Goal: Information Seeking & Learning: Compare options

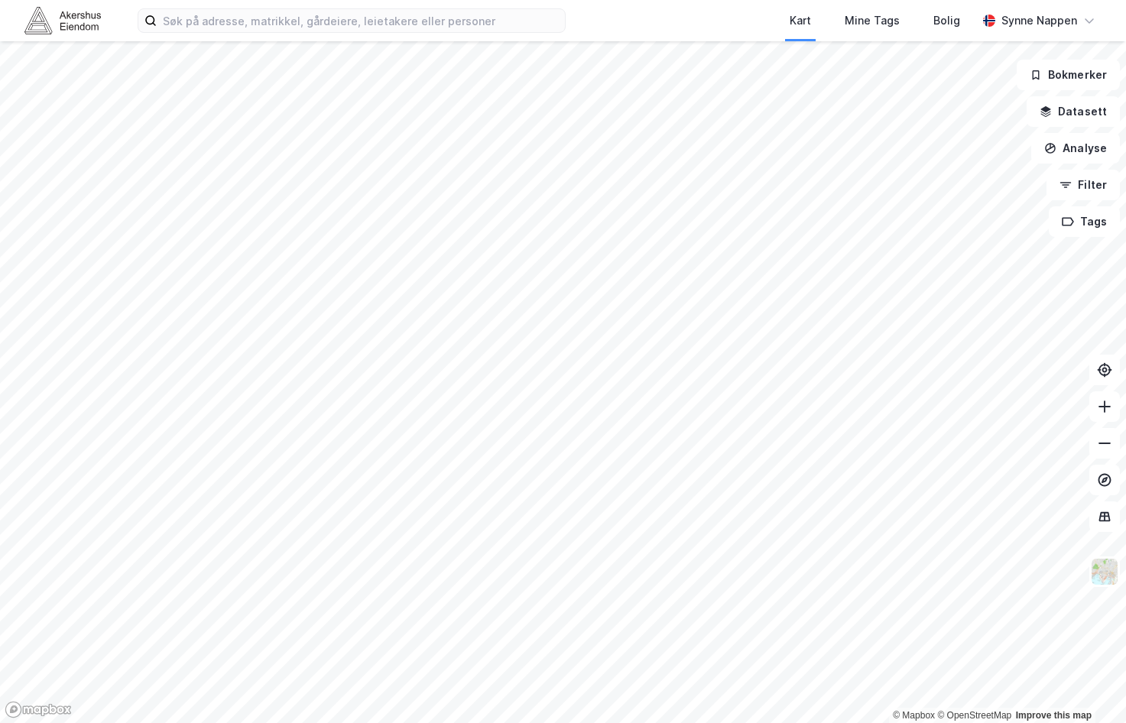
click at [278, 35] on div "Kart Mine Tags [PERSON_NAME] Synne [PERSON_NAME]" at bounding box center [563, 20] width 1126 height 41
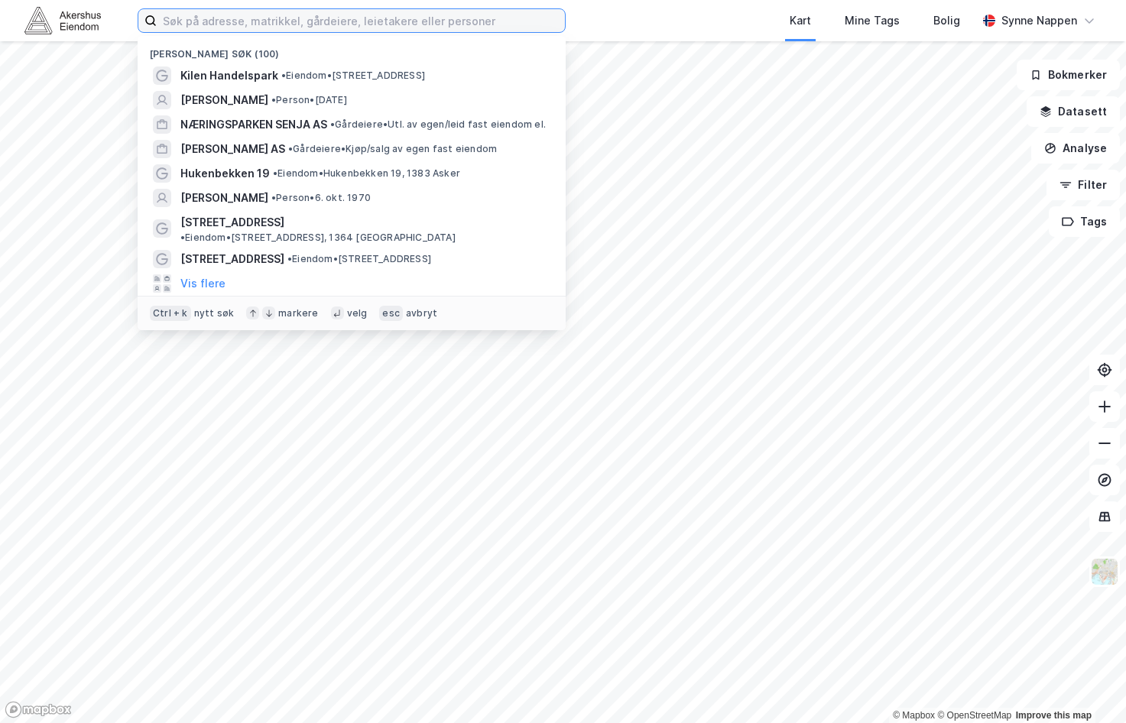
click at [276, 19] on input at bounding box center [361, 20] width 408 height 23
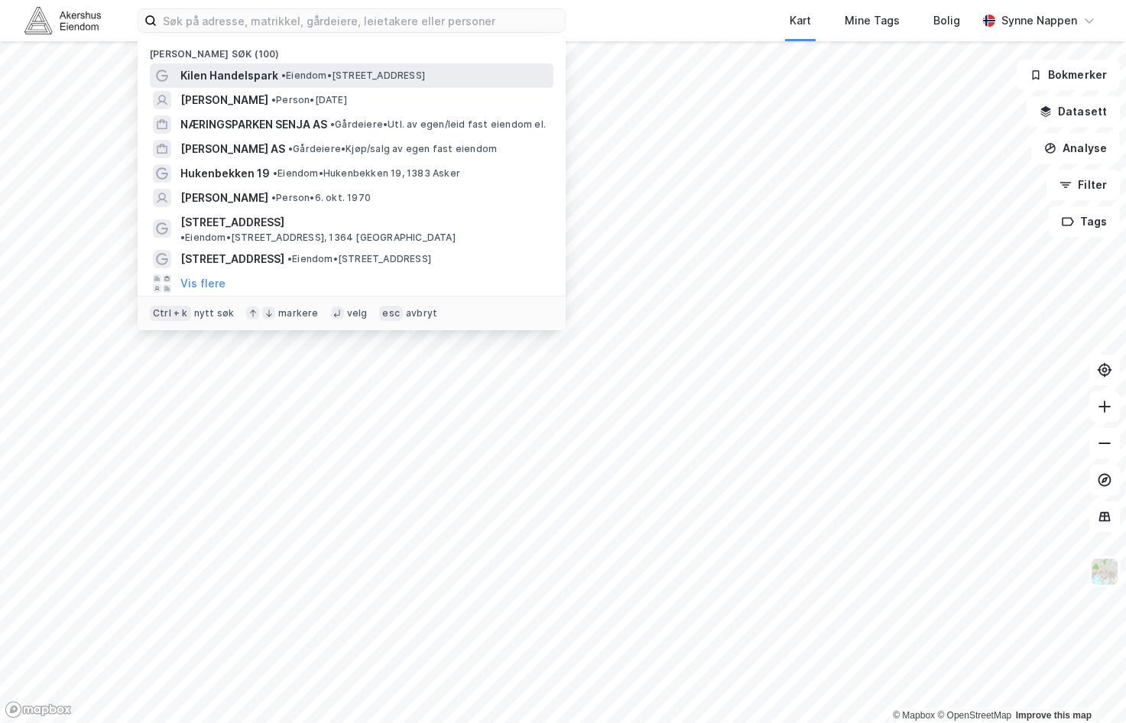
click at [255, 80] on span "Kilen Handelspark" at bounding box center [229, 76] width 98 height 18
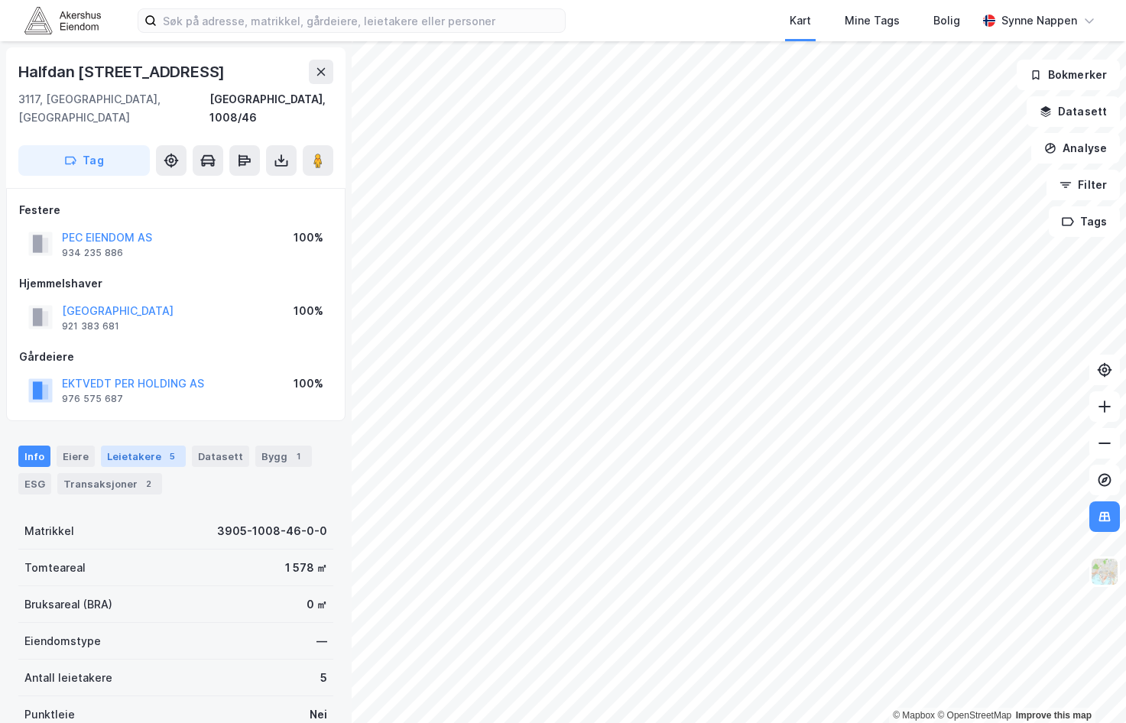
click at [129, 446] on div "Leietakere 5" at bounding box center [143, 456] width 85 height 21
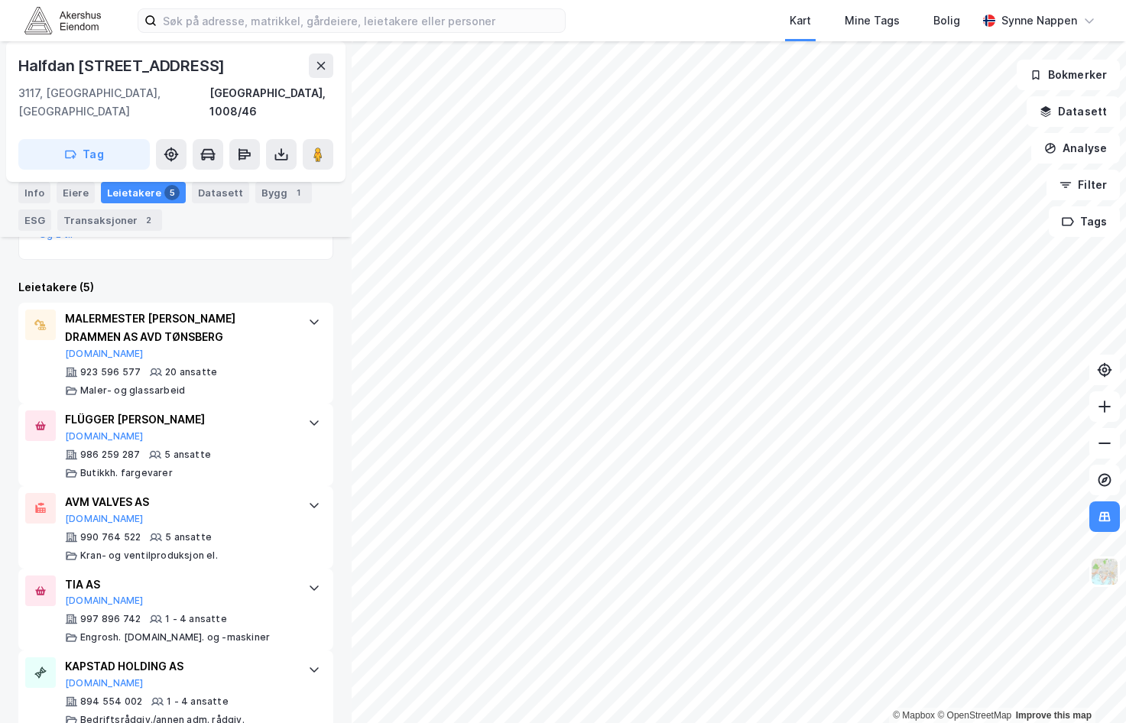
scroll to position [498, 0]
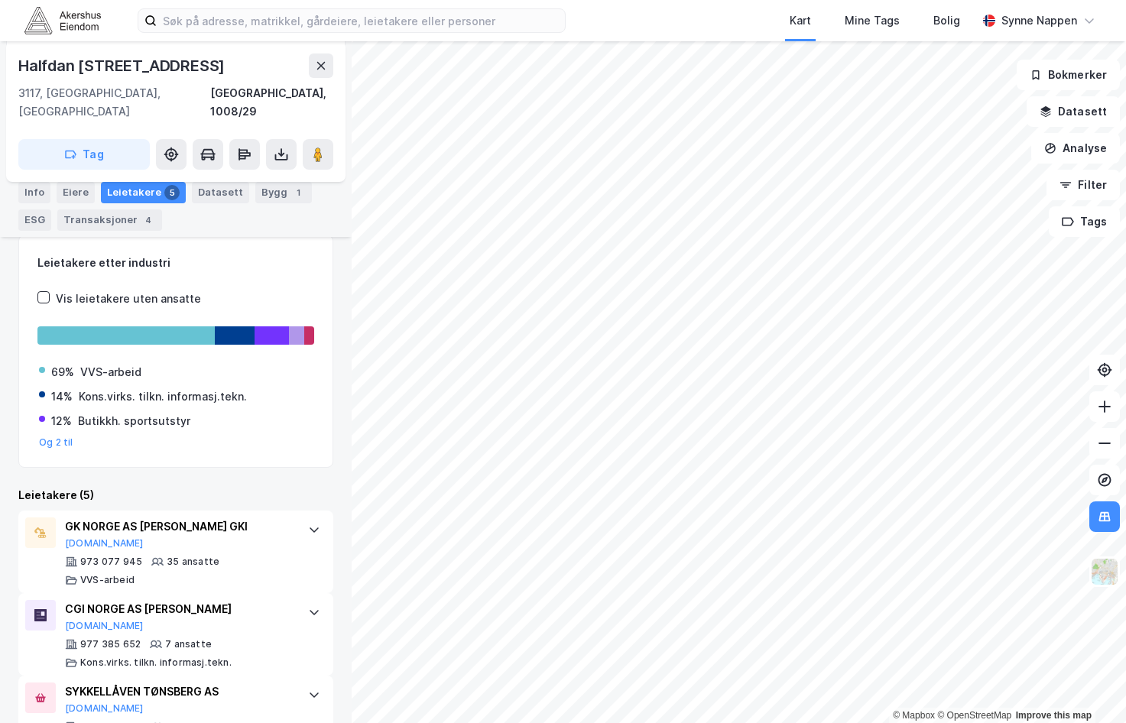
scroll to position [406, 0]
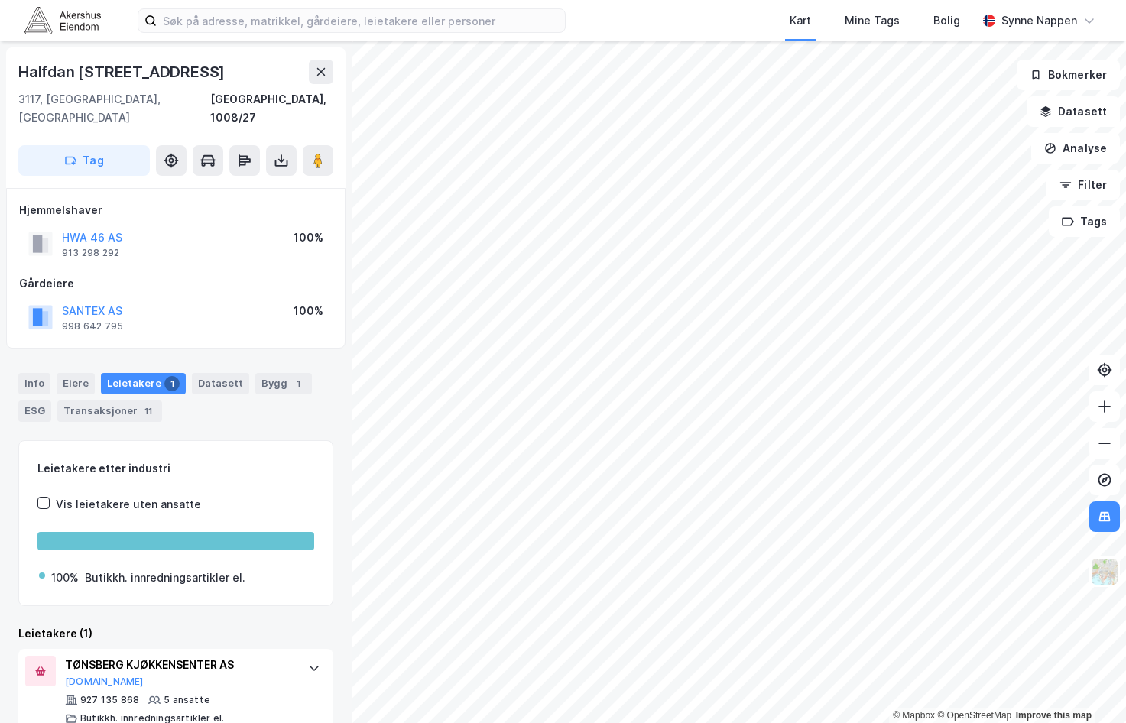
scroll to position [8, 0]
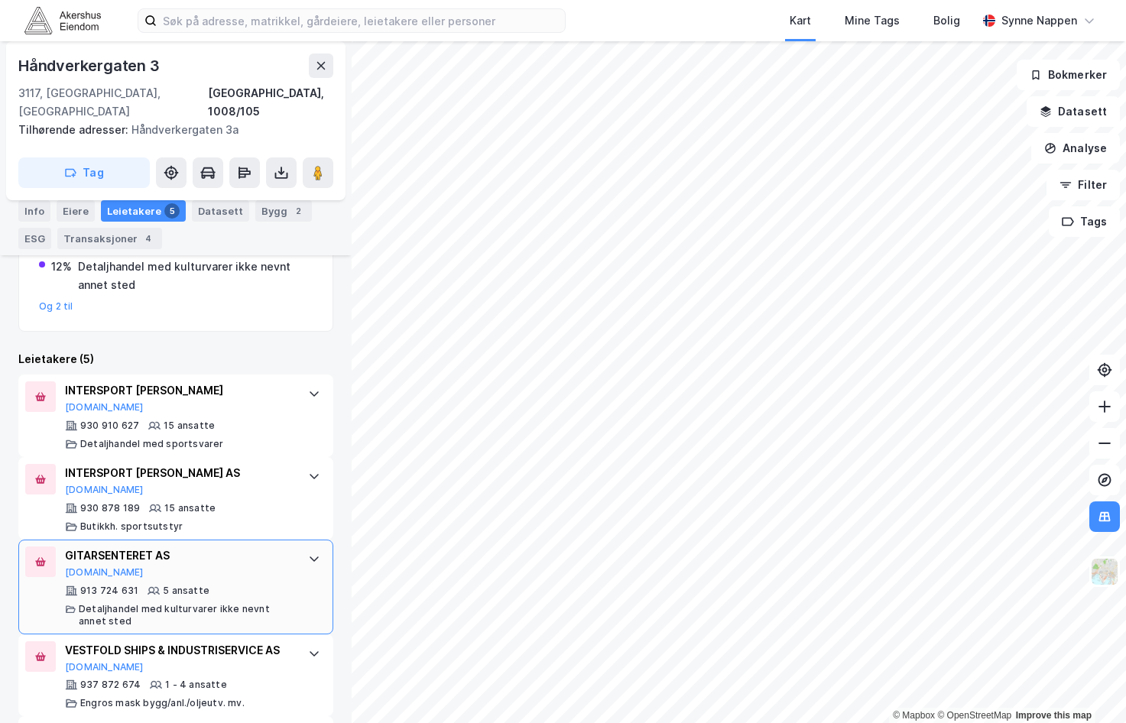
scroll to position [455, 0]
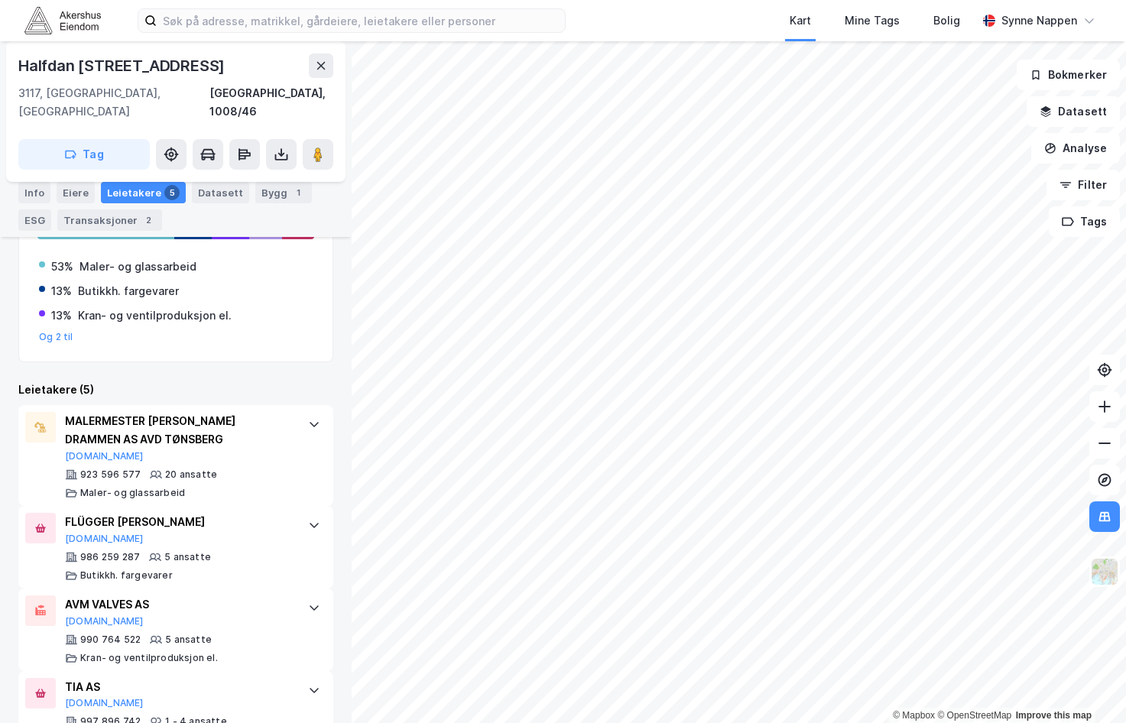
scroll to position [498, 0]
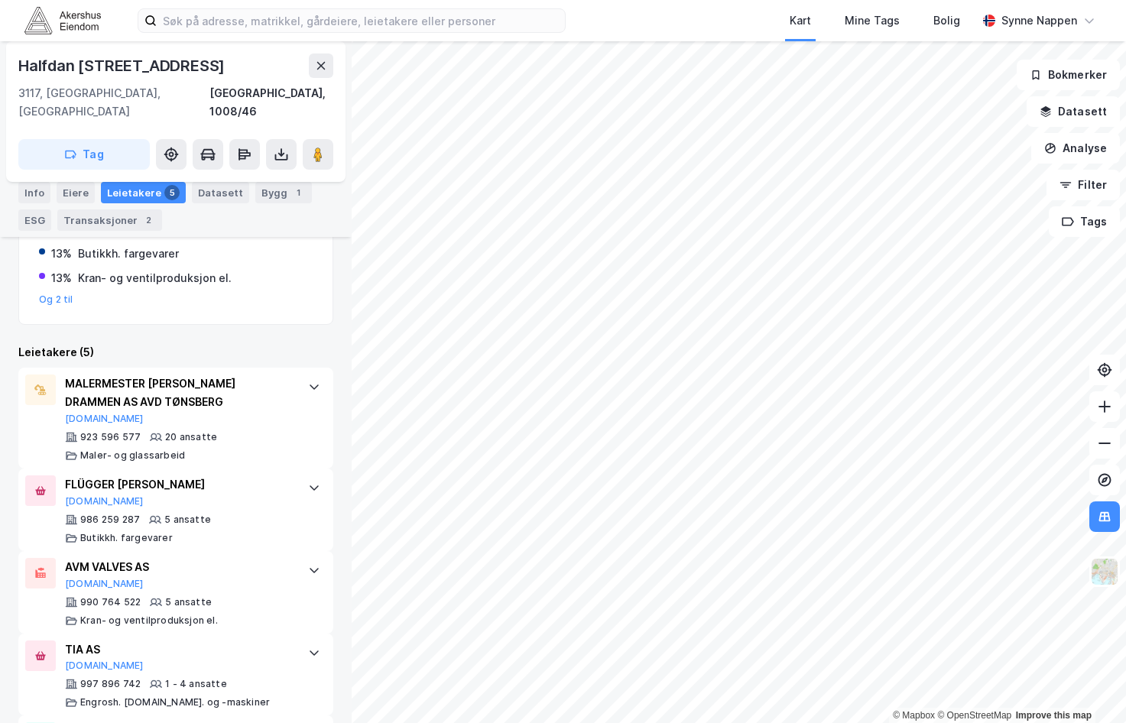
scroll to position [421, 0]
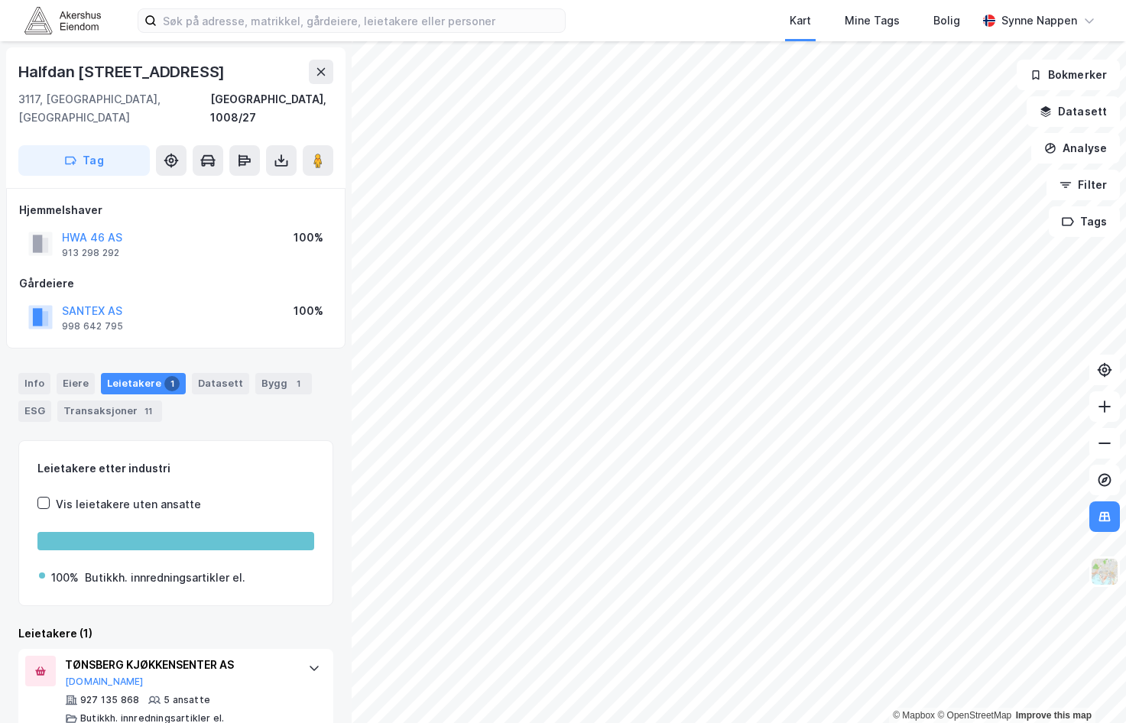
scroll to position [8, 0]
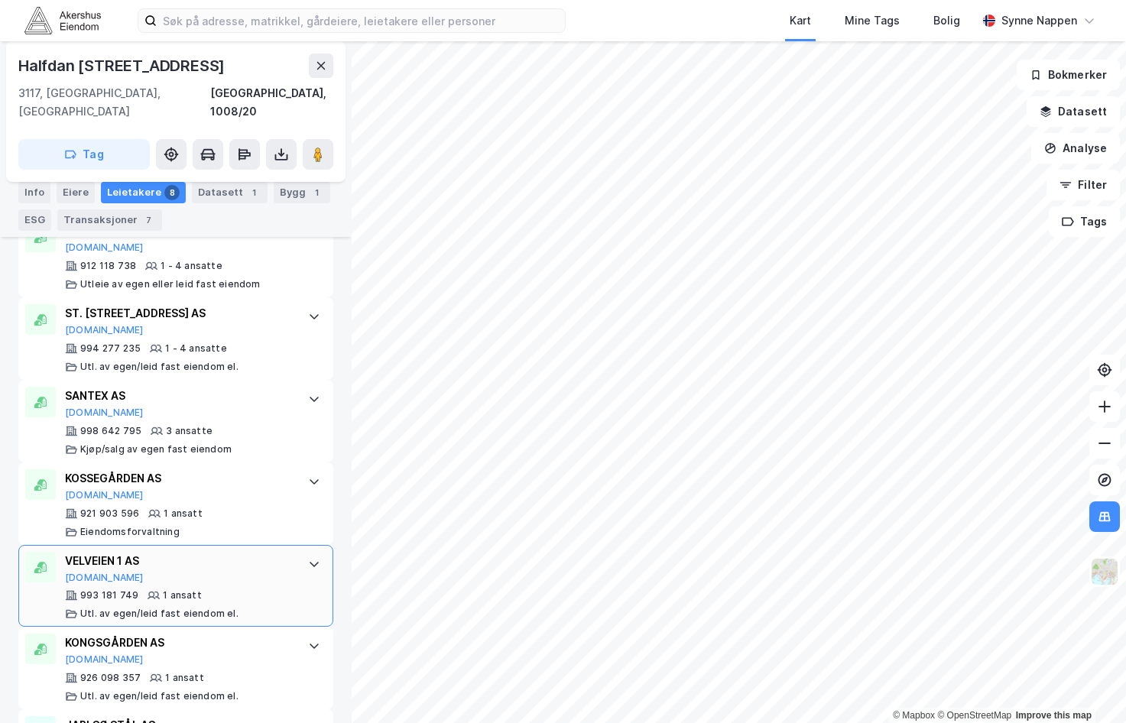
scroll to position [424, 0]
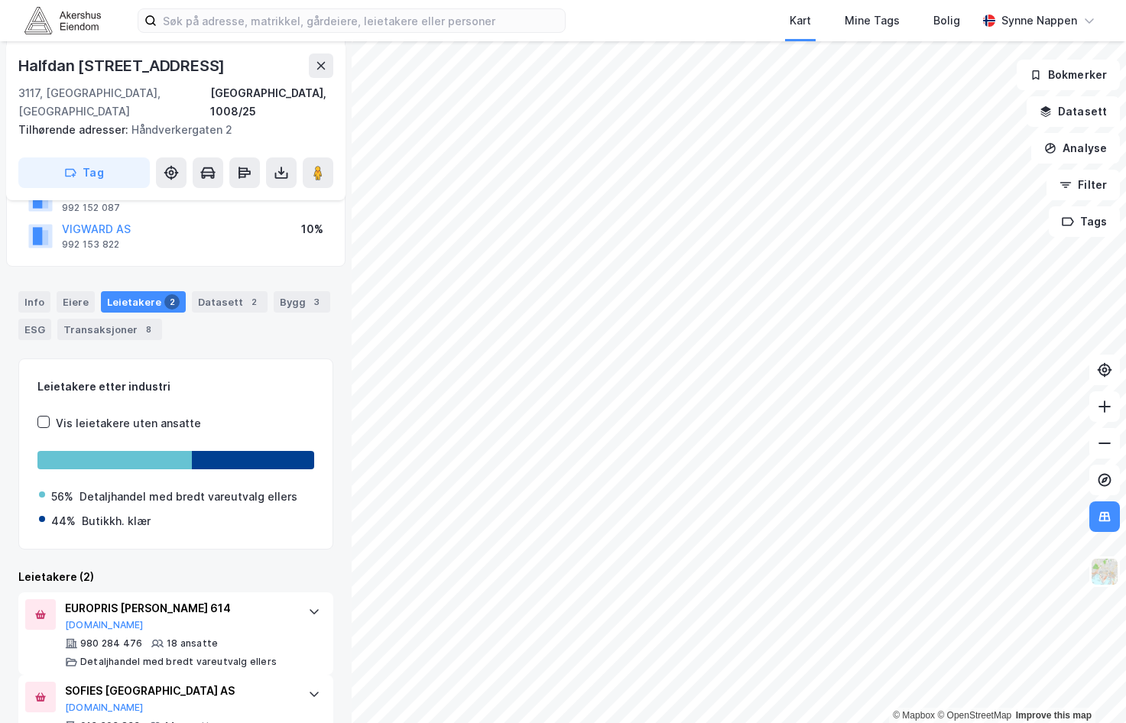
scroll to position [207, 0]
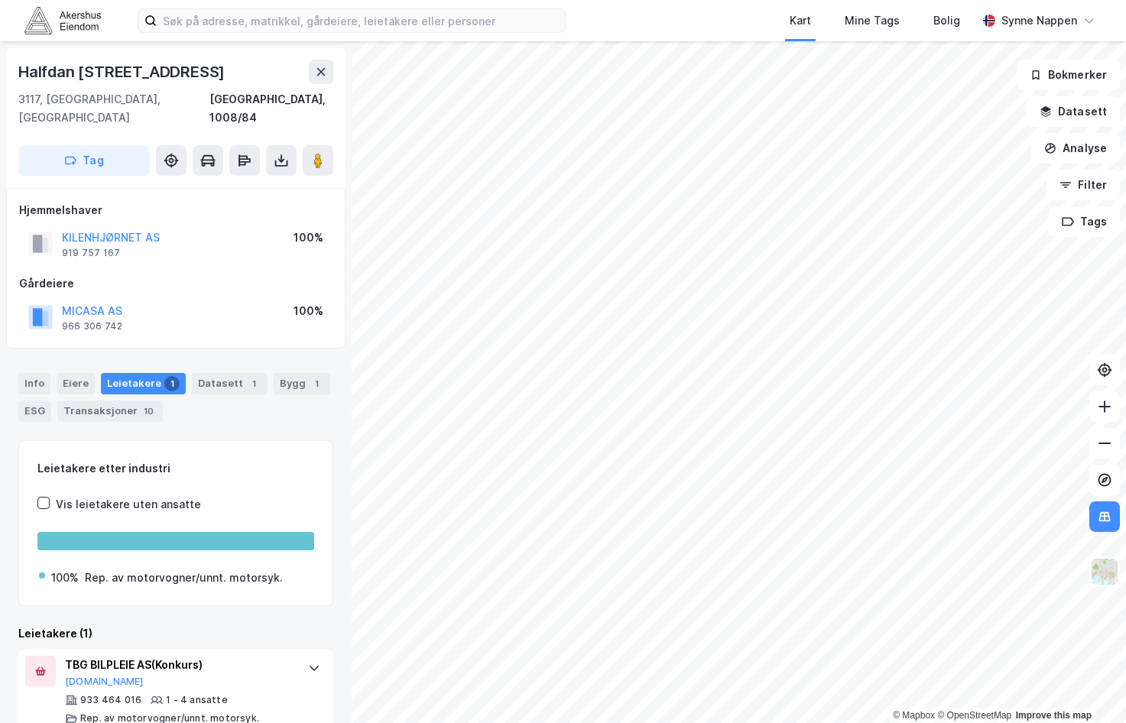
scroll to position [8, 0]
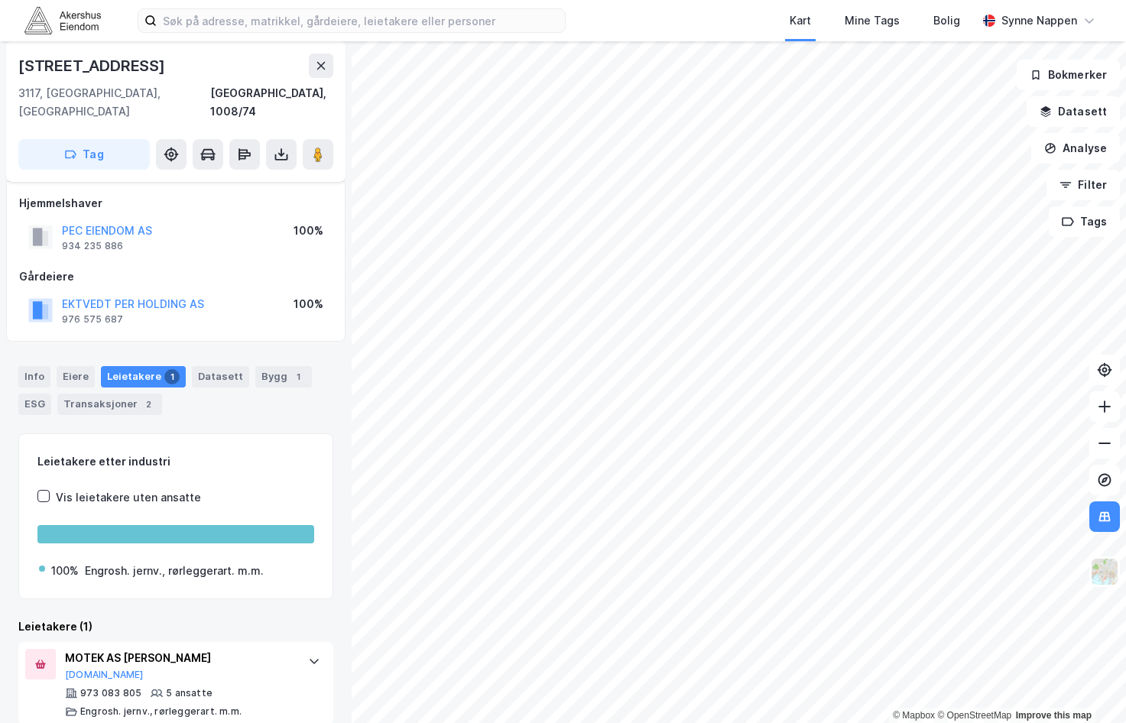
scroll to position [8, 0]
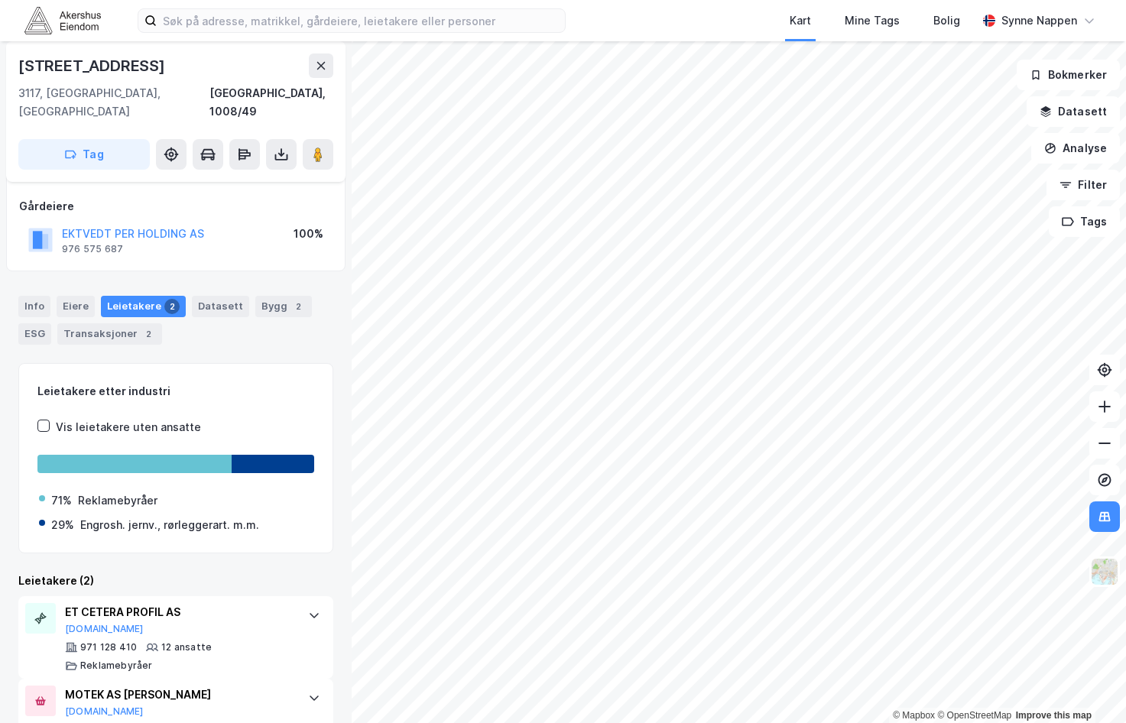
scroll to position [115, 0]
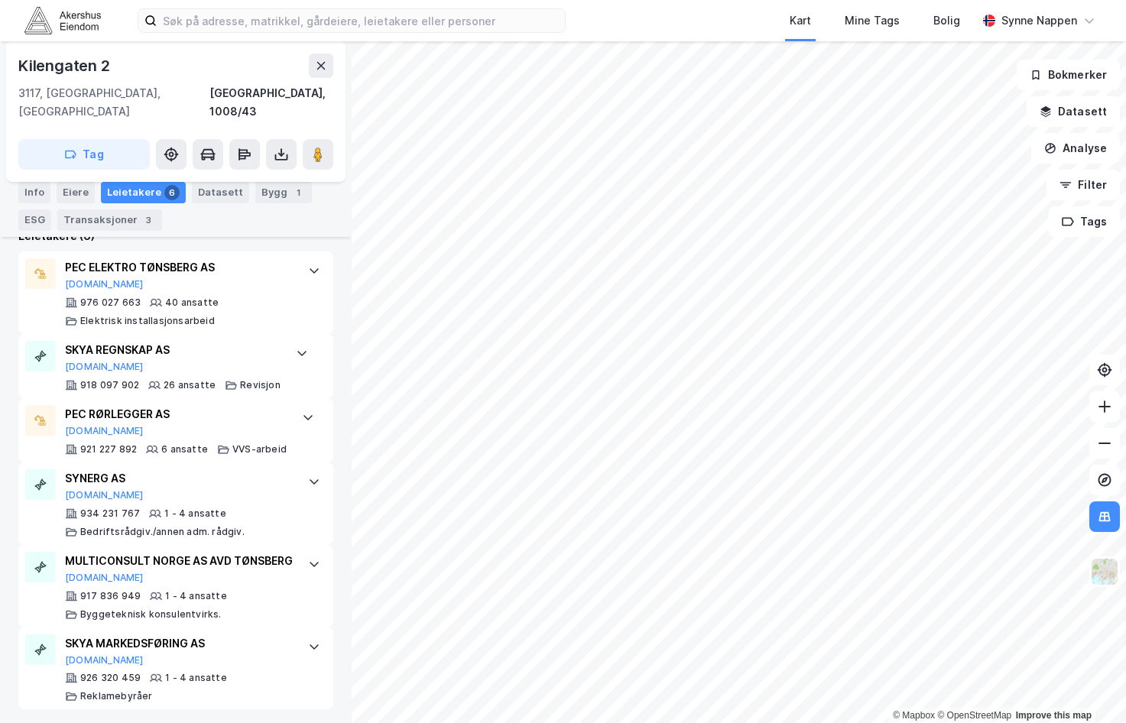
scroll to position [470, 0]
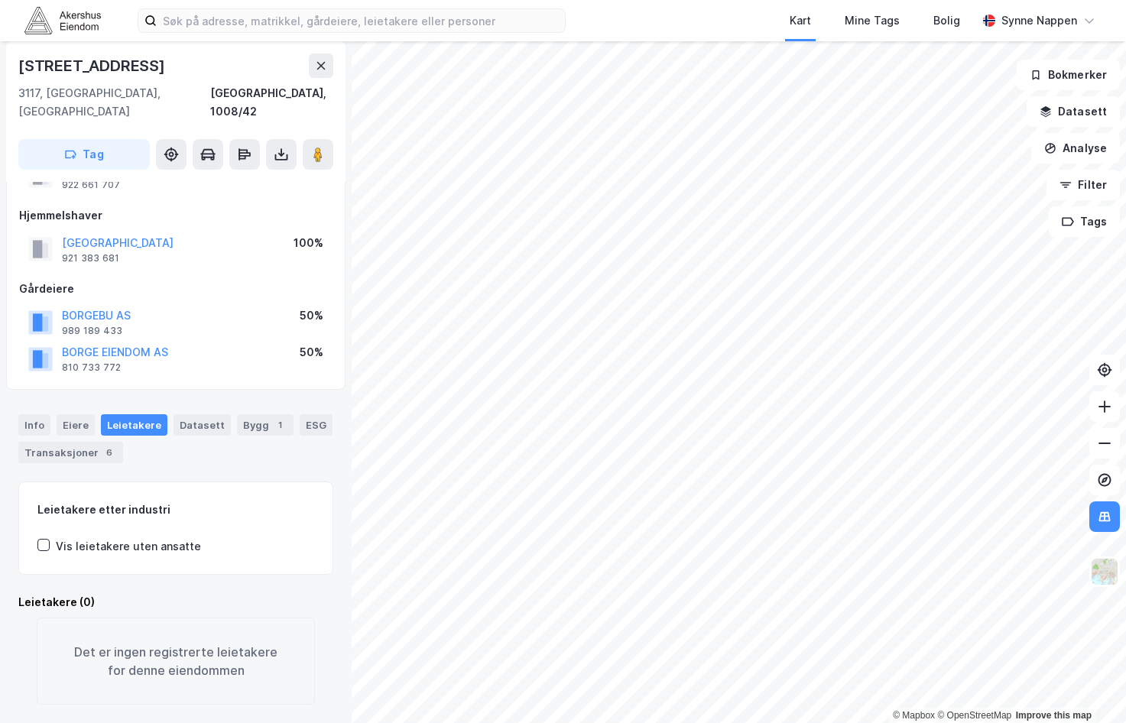
scroll to position [68, 0]
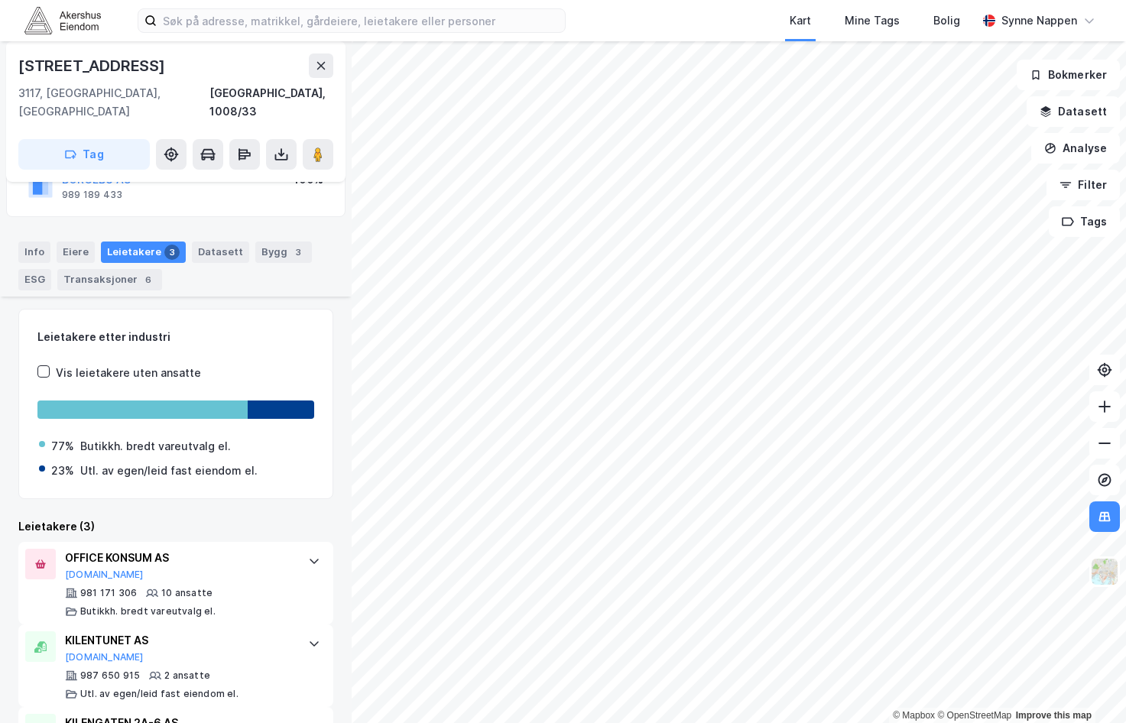
scroll to position [198, 0]
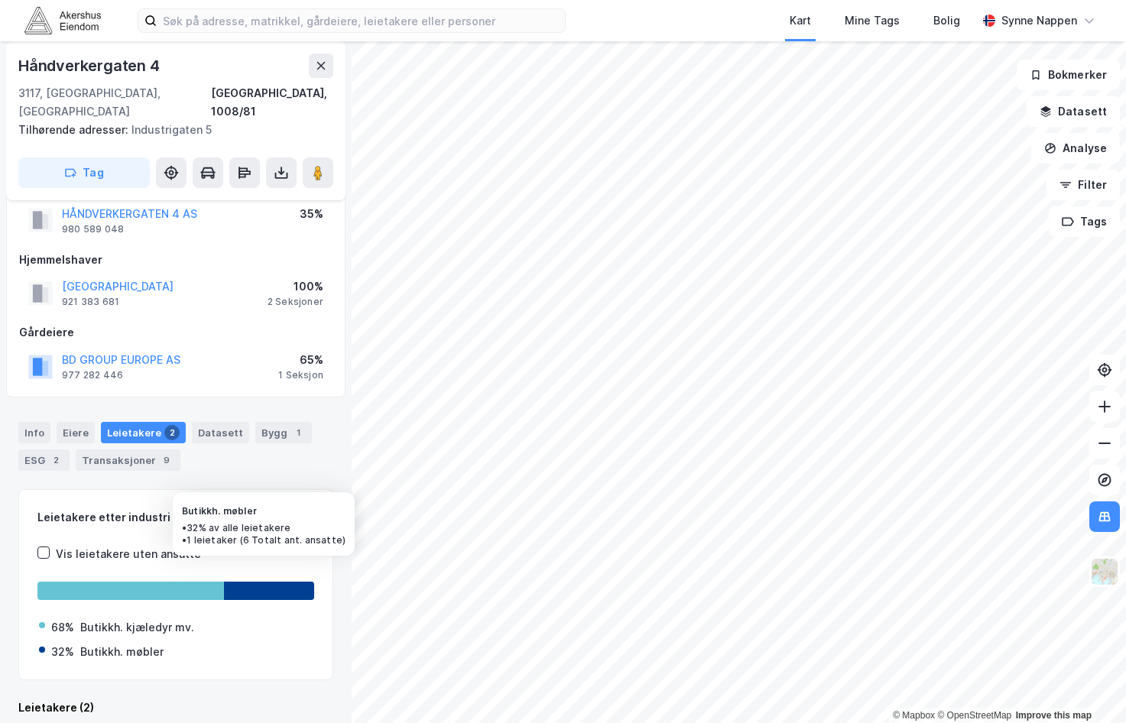
scroll to position [244, 0]
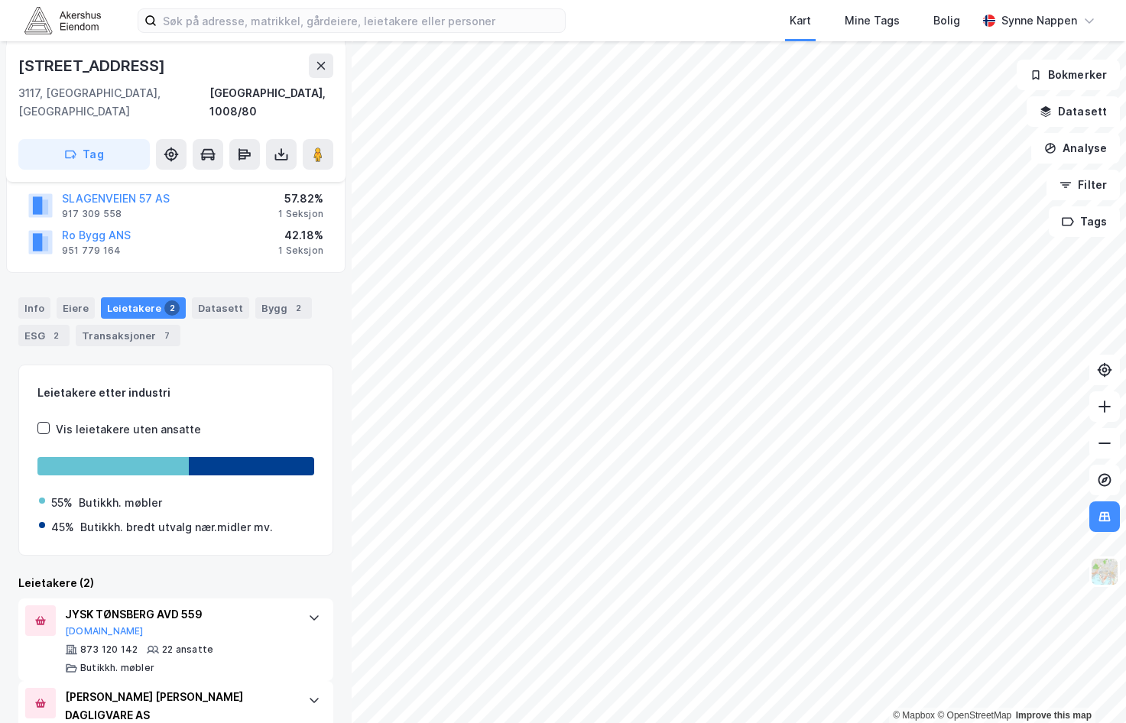
scroll to position [262, 0]
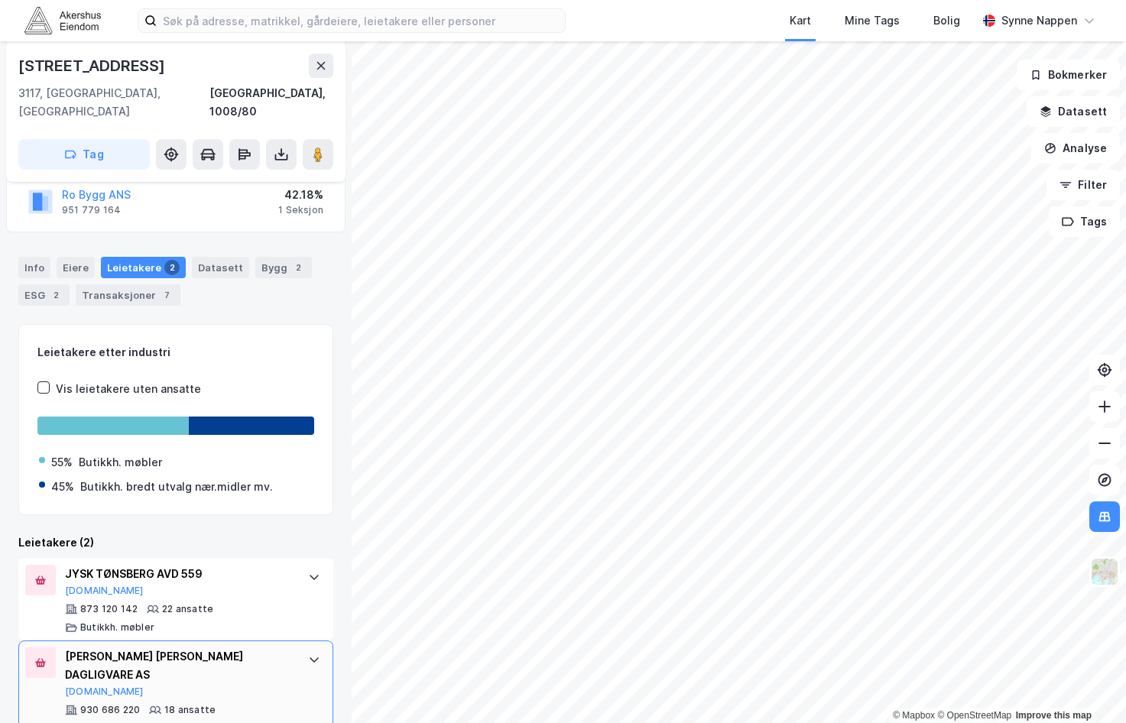
click at [216, 704] on div "930 686 220 18 ansatte Butikkh. bredt utvalg nær.midler mv." at bounding box center [179, 719] width 228 height 31
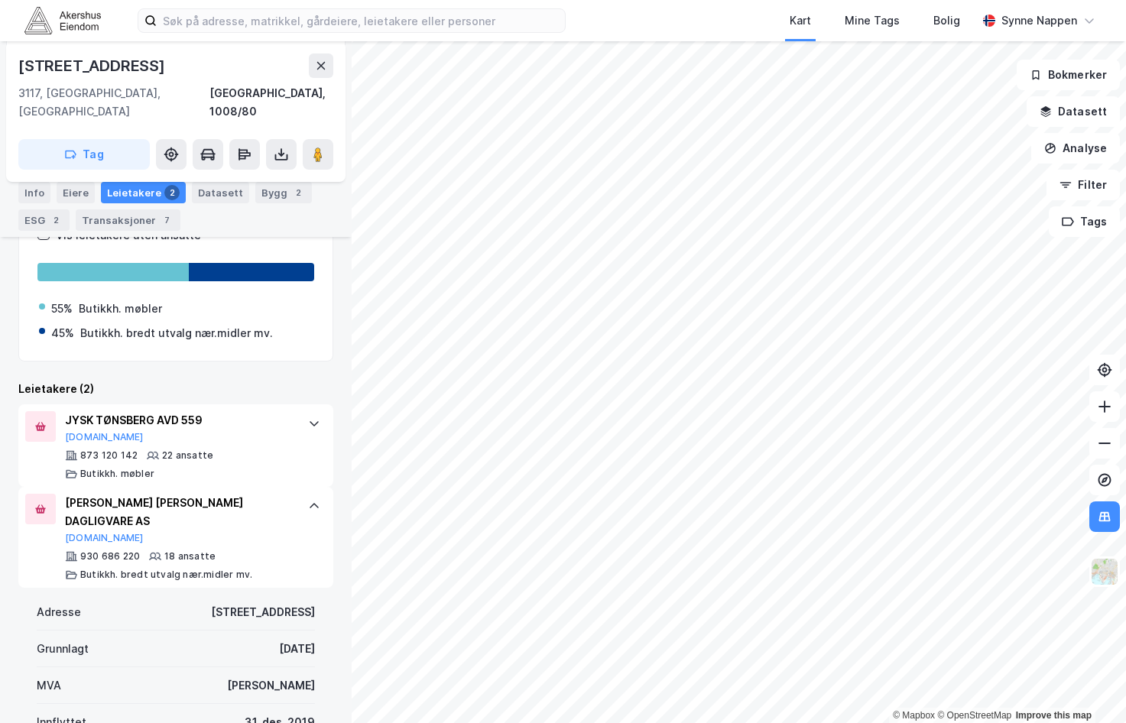
scroll to position [415, 0]
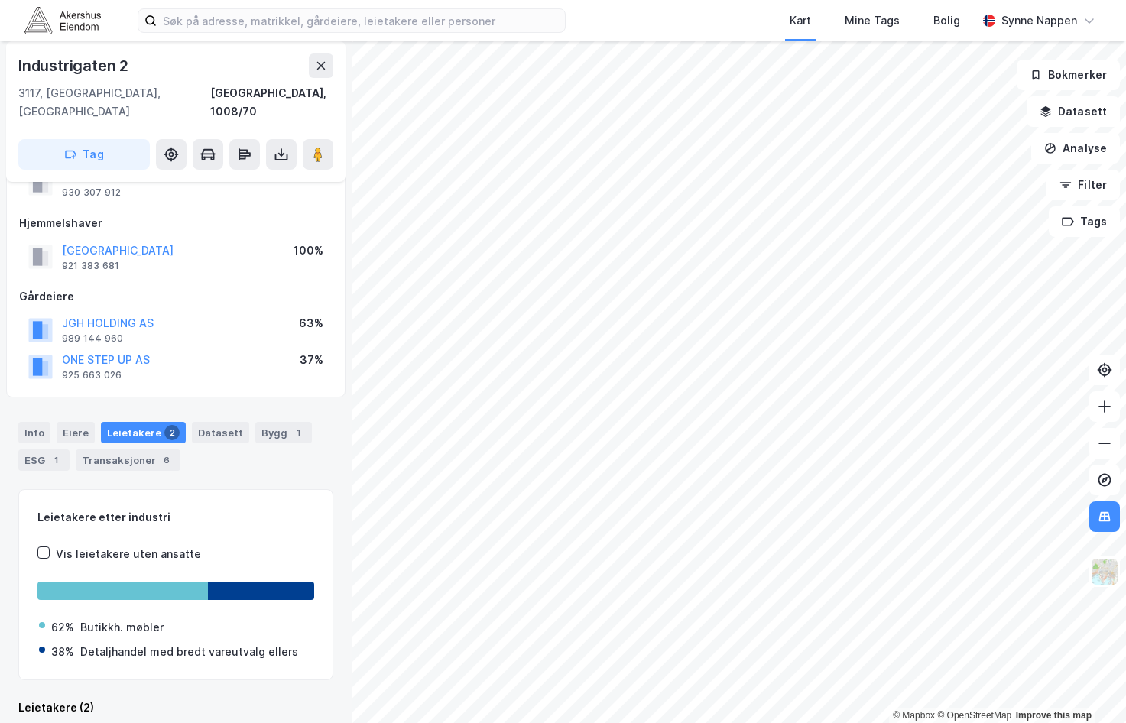
scroll to position [226, 0]
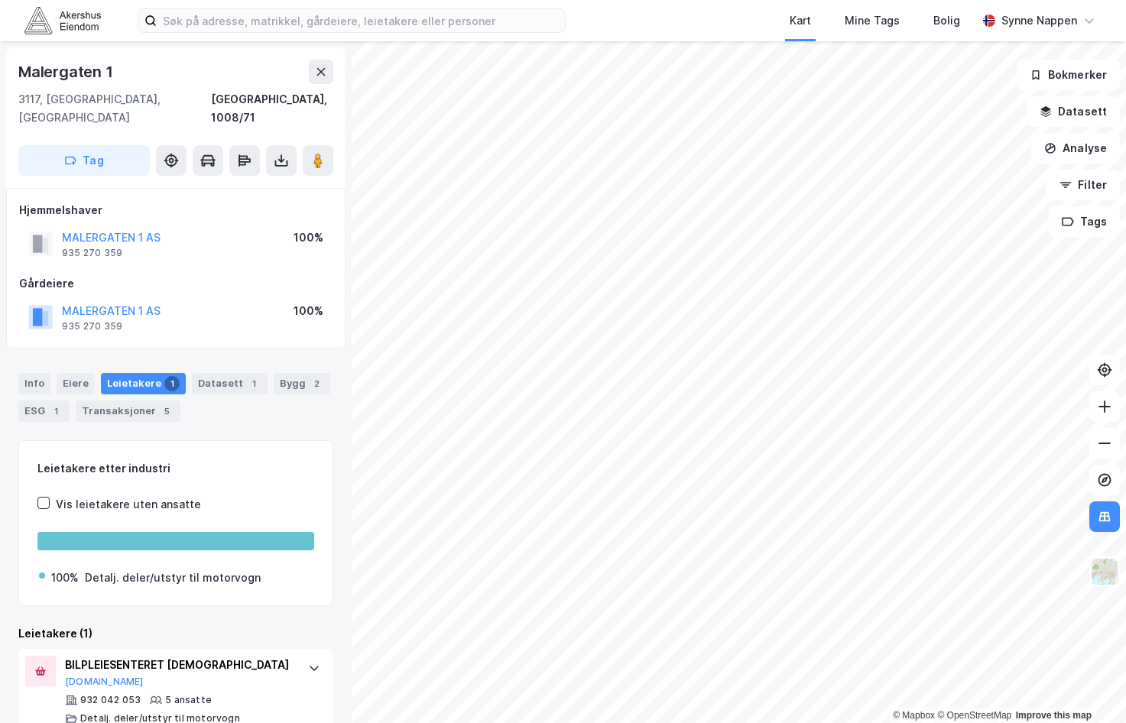
scroll to position [8, 0]
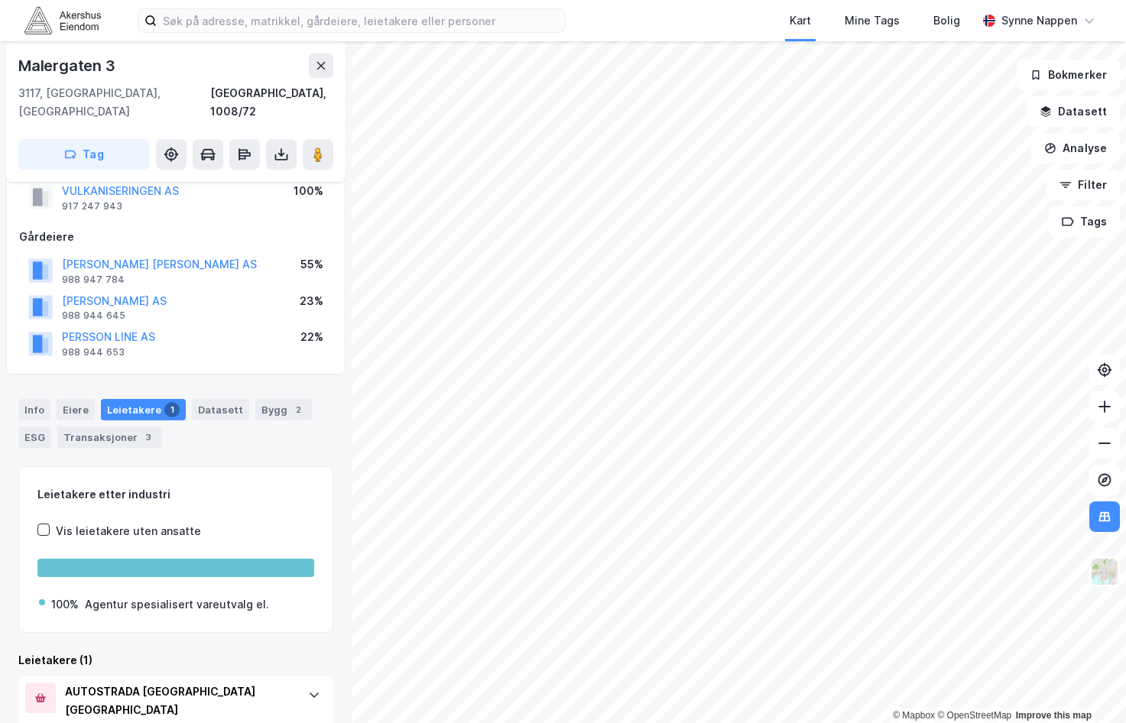
scroll to position [82, 0]
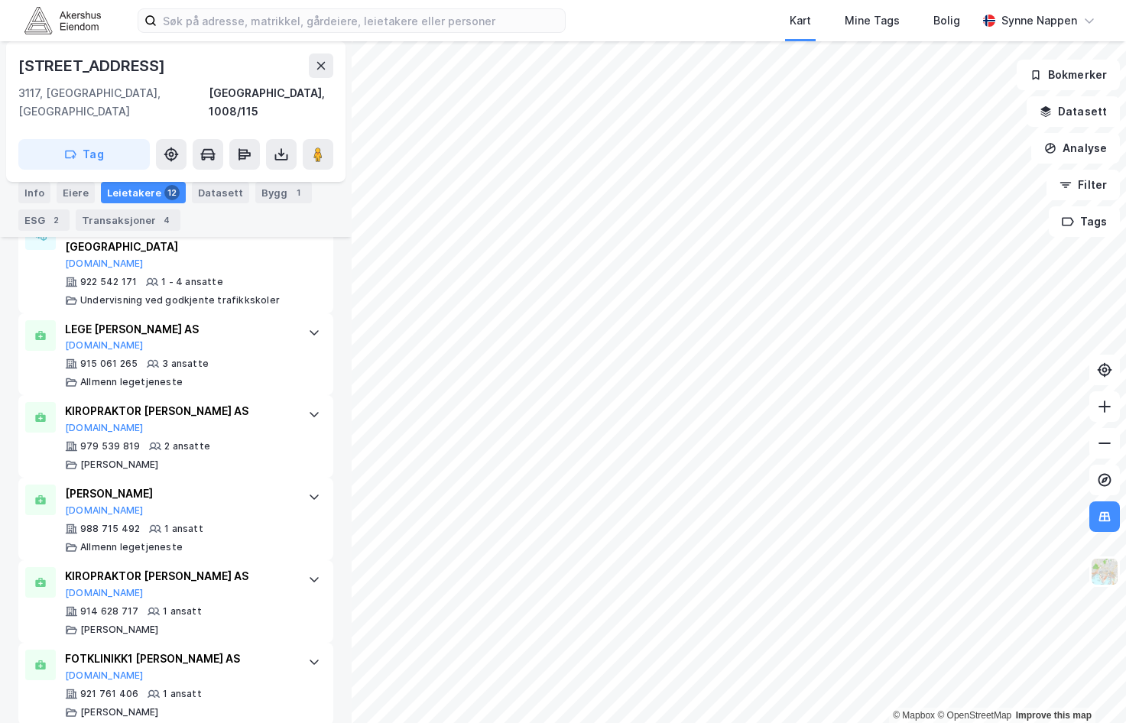
scroll to position [1057, 0]
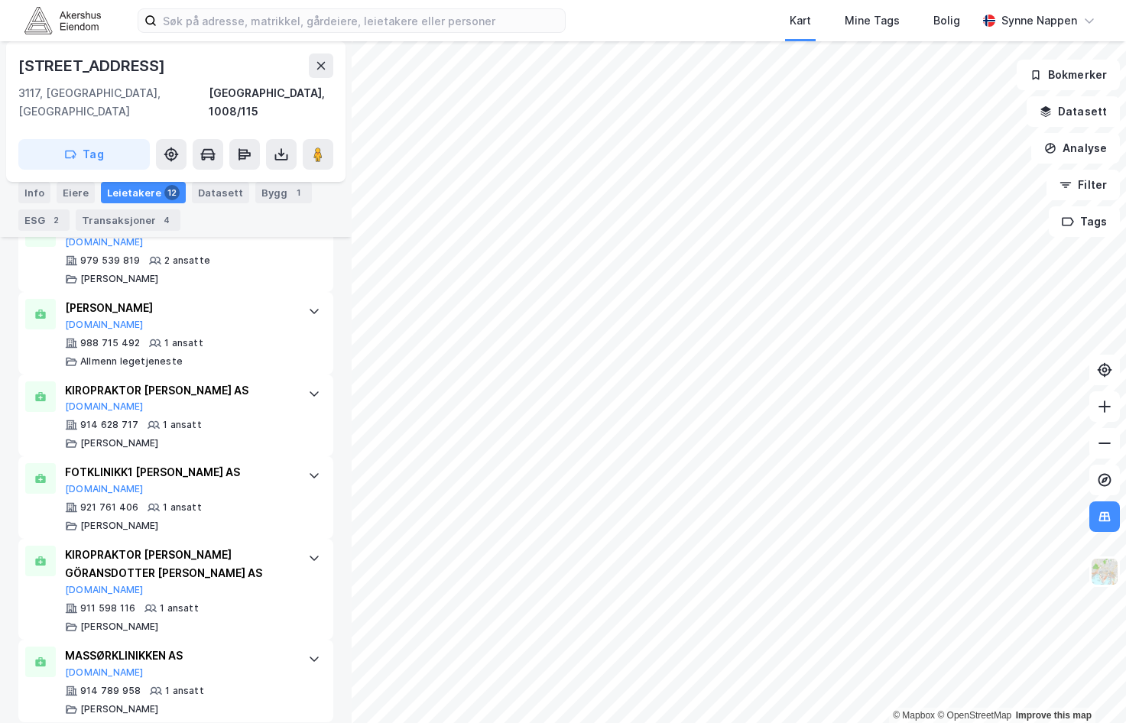
scroll to position [30, 0]
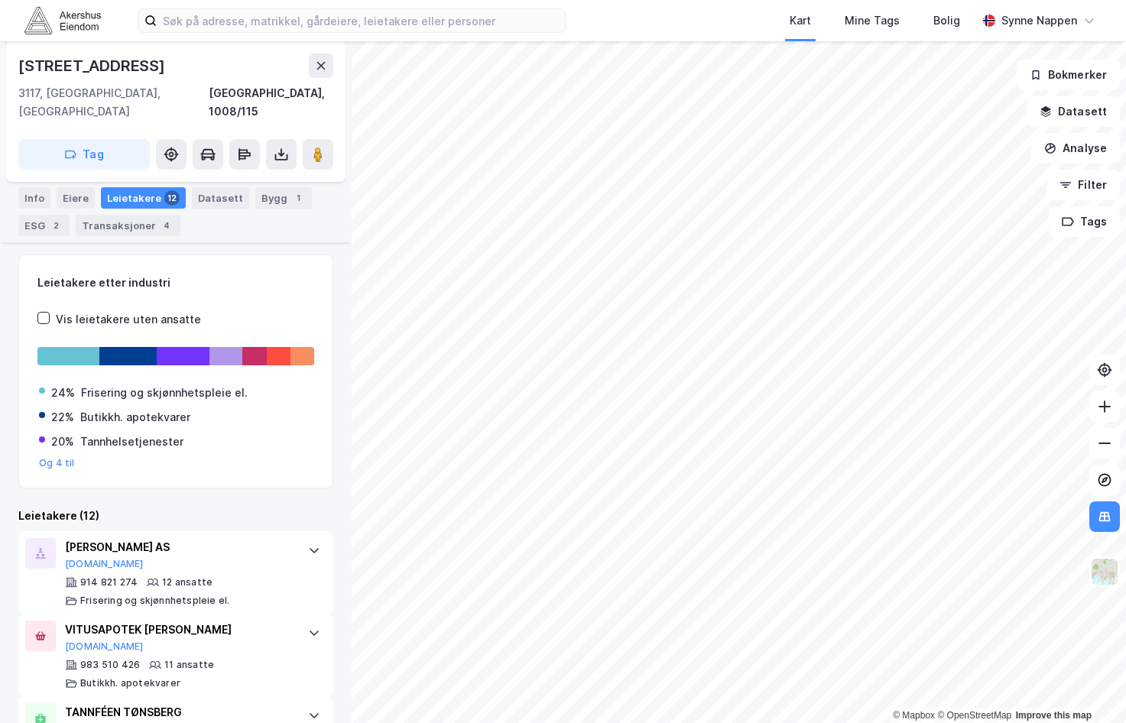
scroll to position [229, 0]
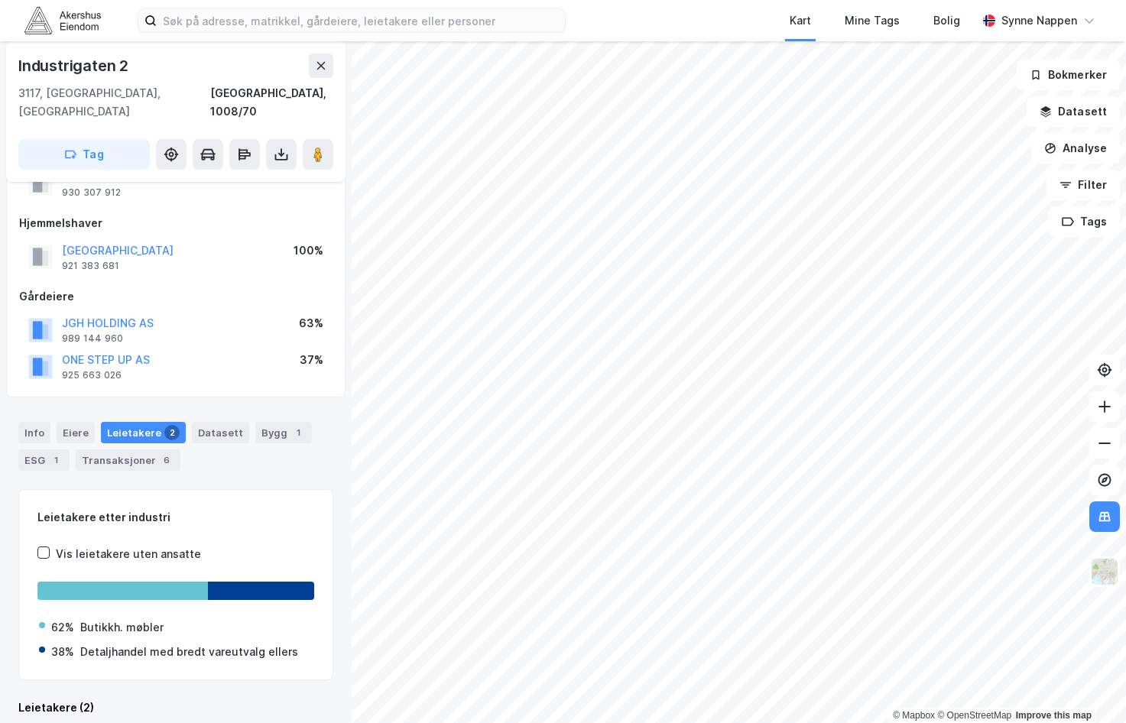
scroll to position [226, 0]
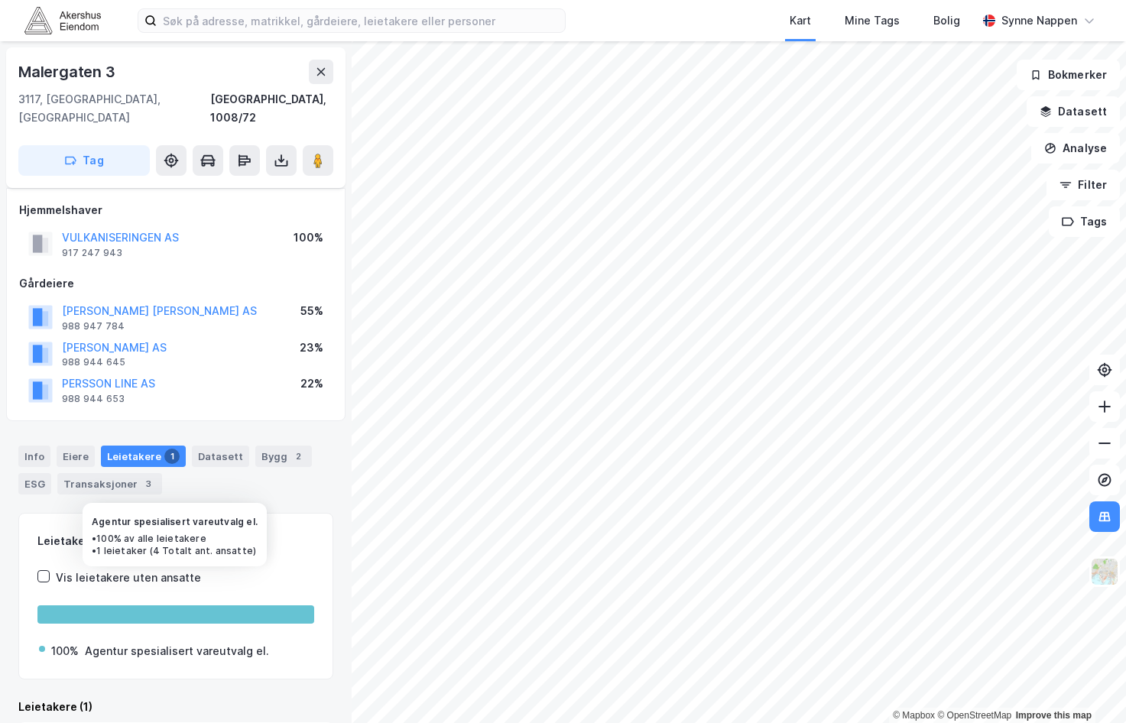
scroll to position [82, 0]
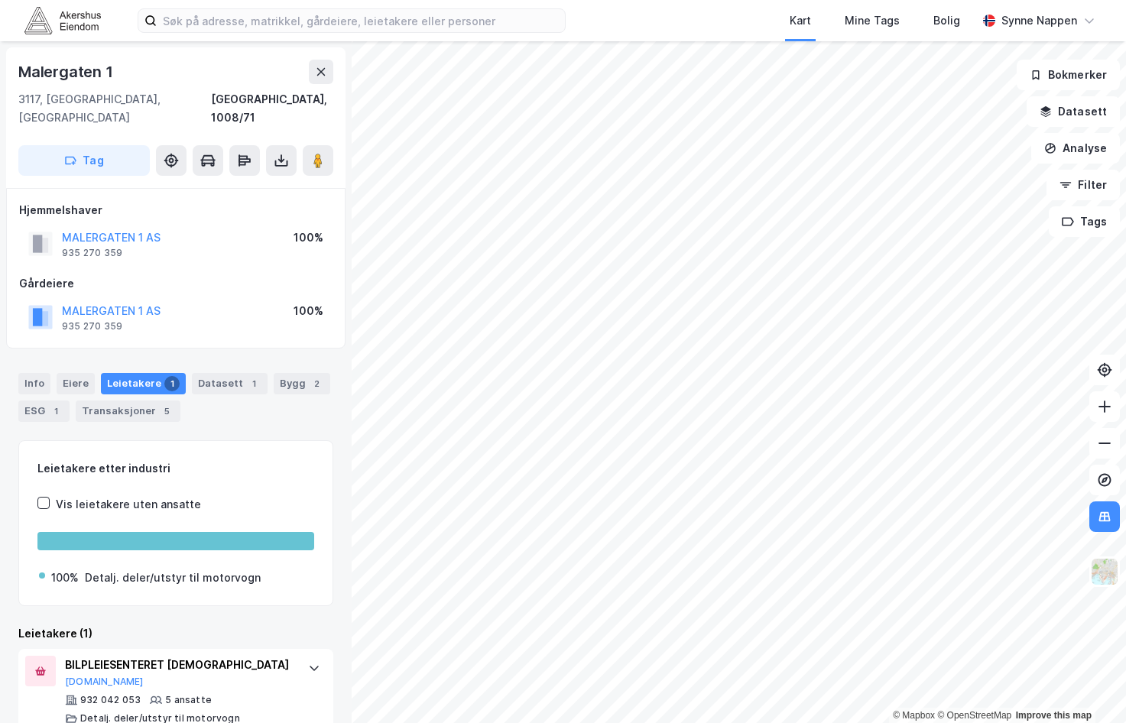
scroll to position [8, 0]
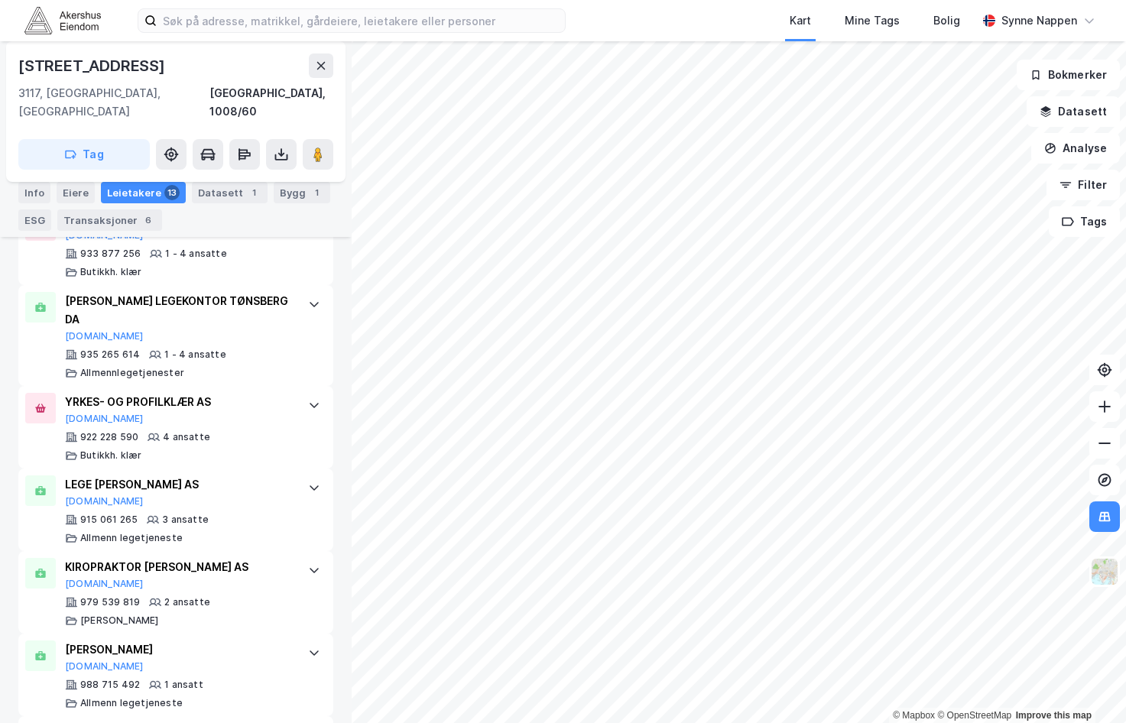
scroll to position [935, 0]
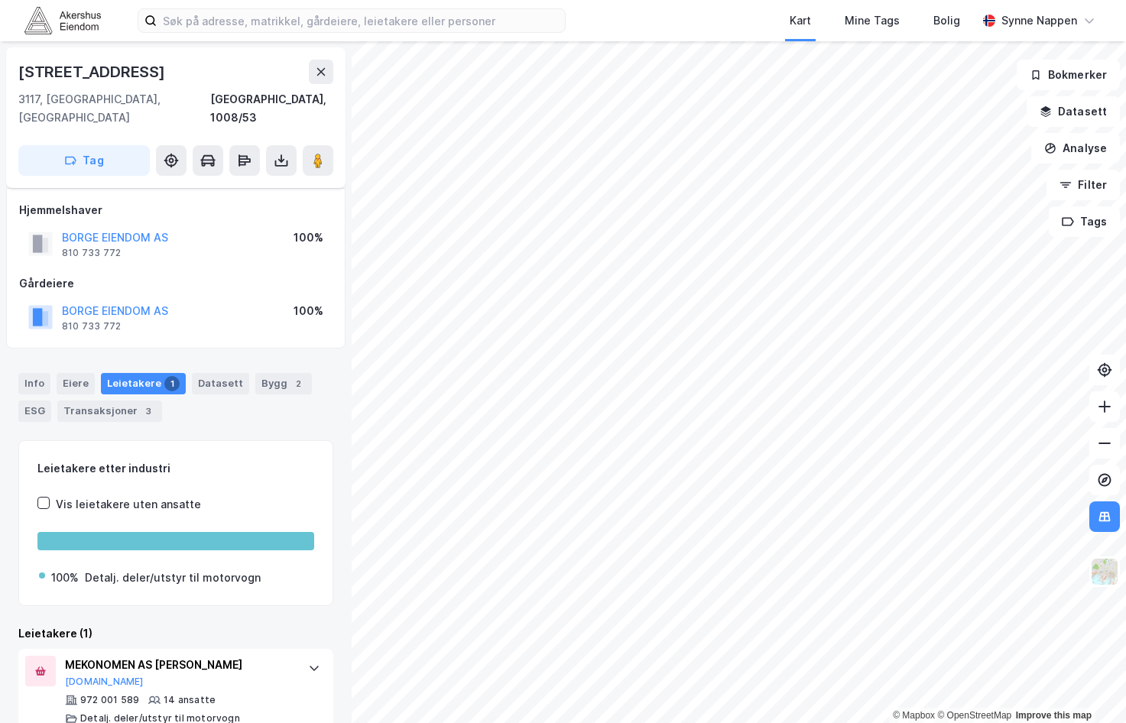
scroll to position [8, 0]
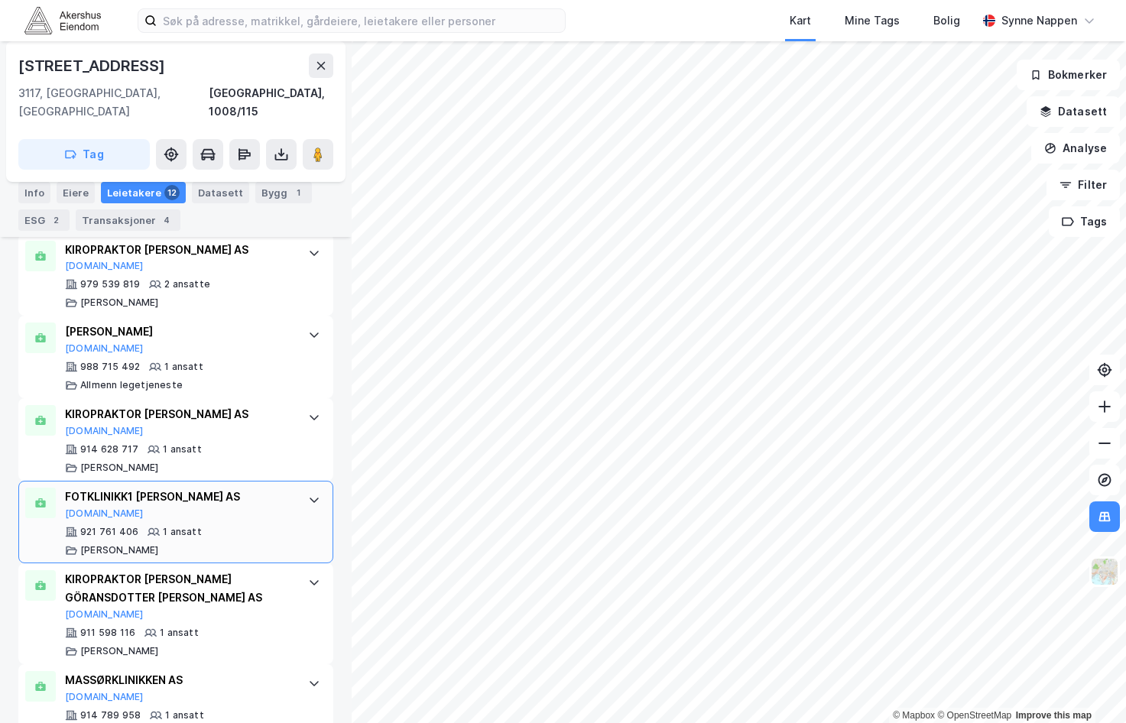
scroll to position [1039, 0]
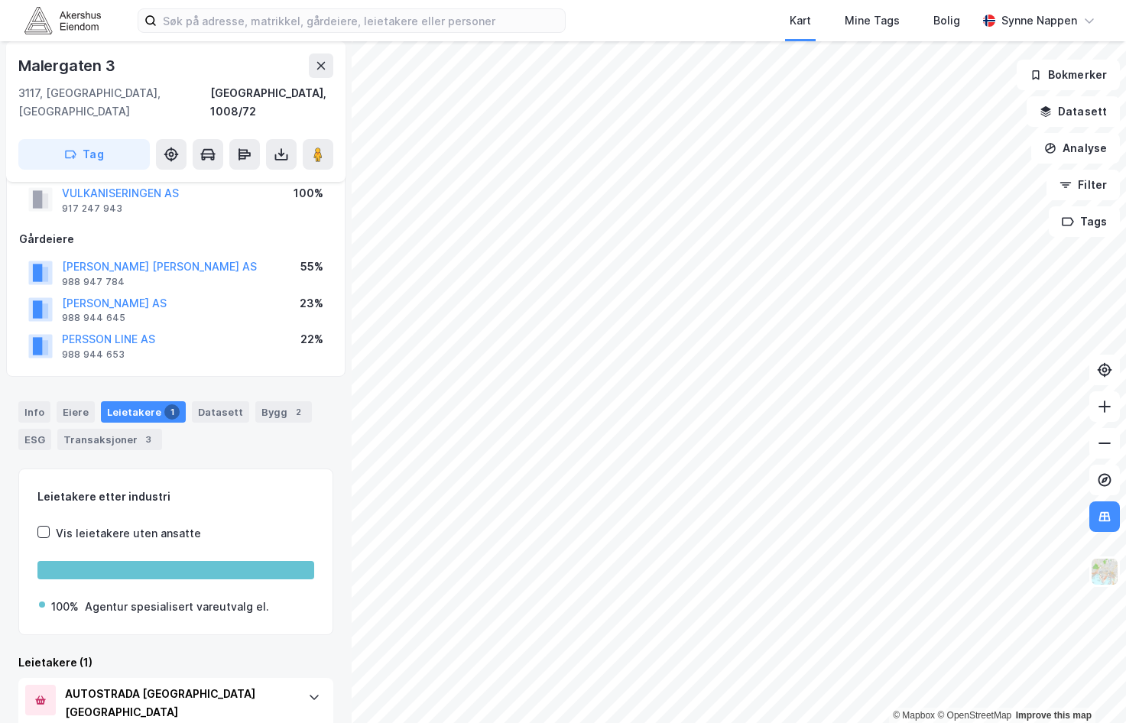
scroll to position [82, 0]
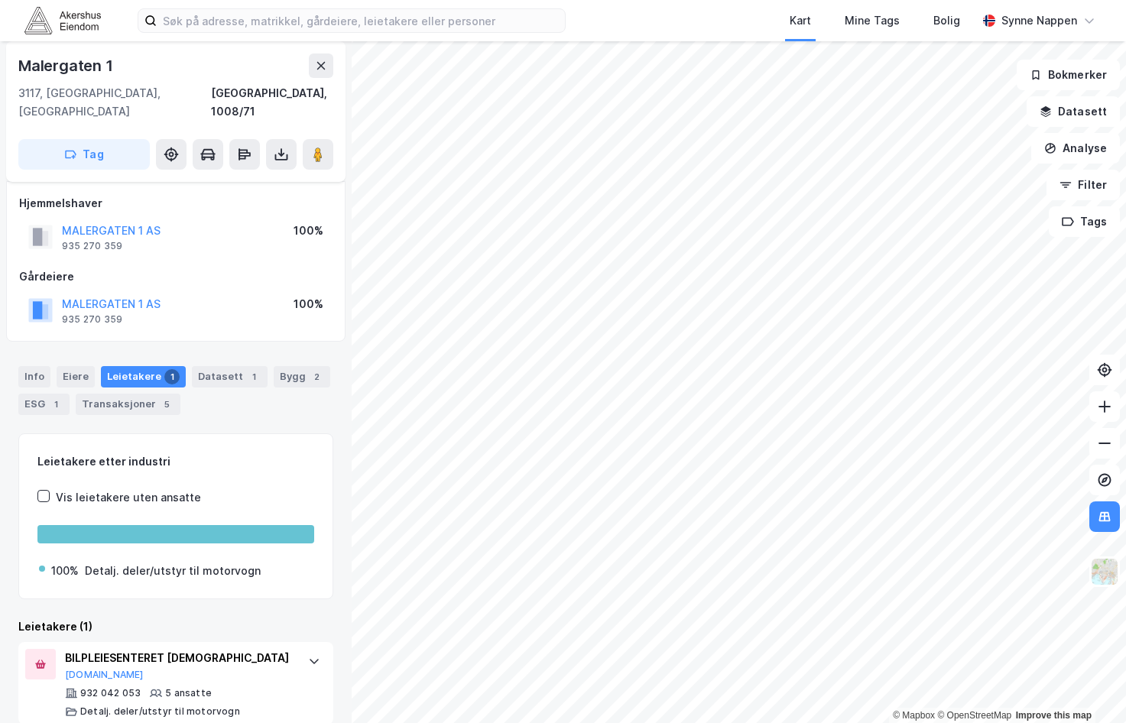
scroll to position [8, 0]
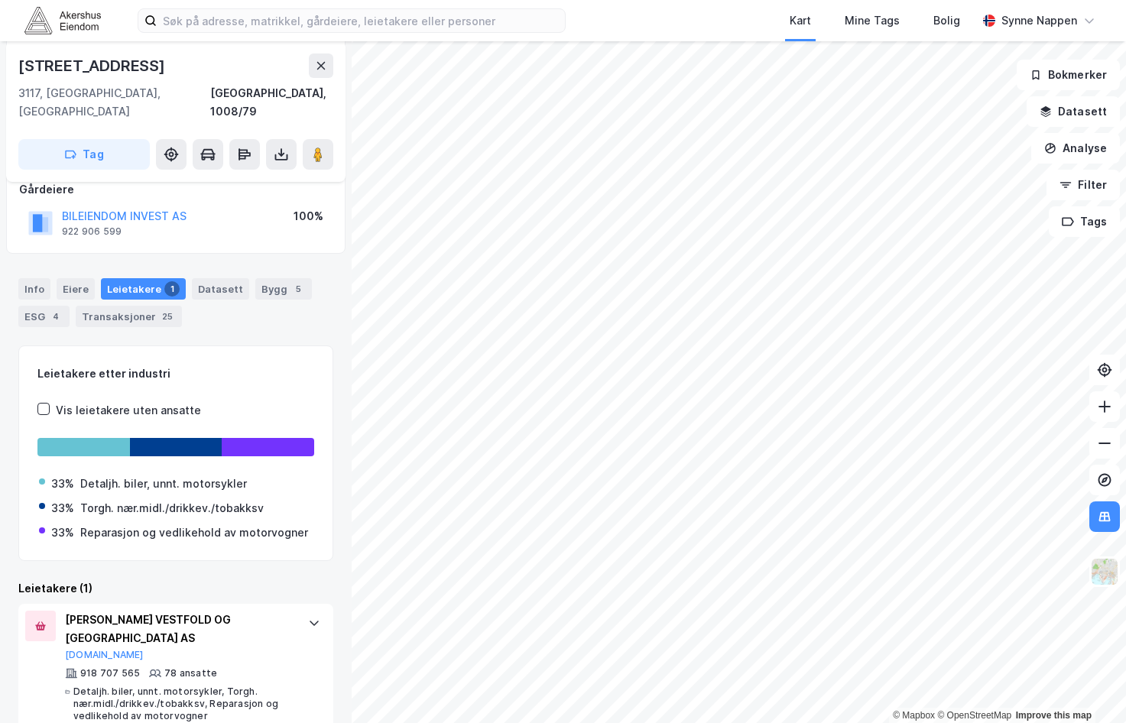
scroll to position [174, 0]
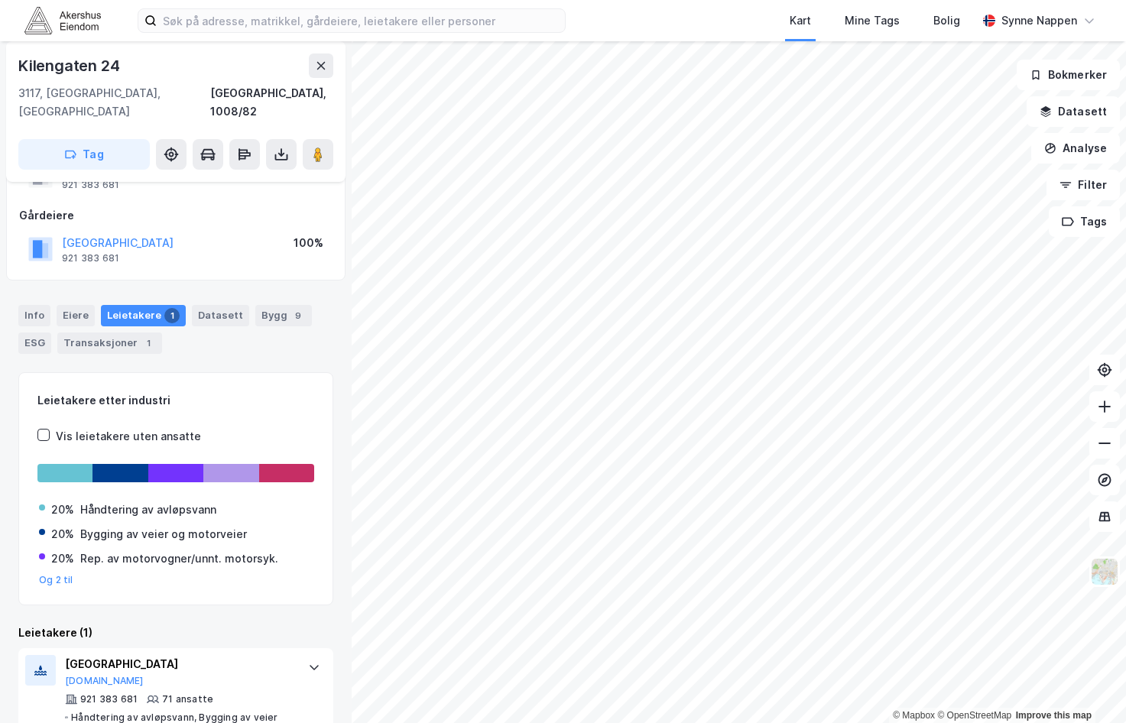
scroll to position [112, 0]
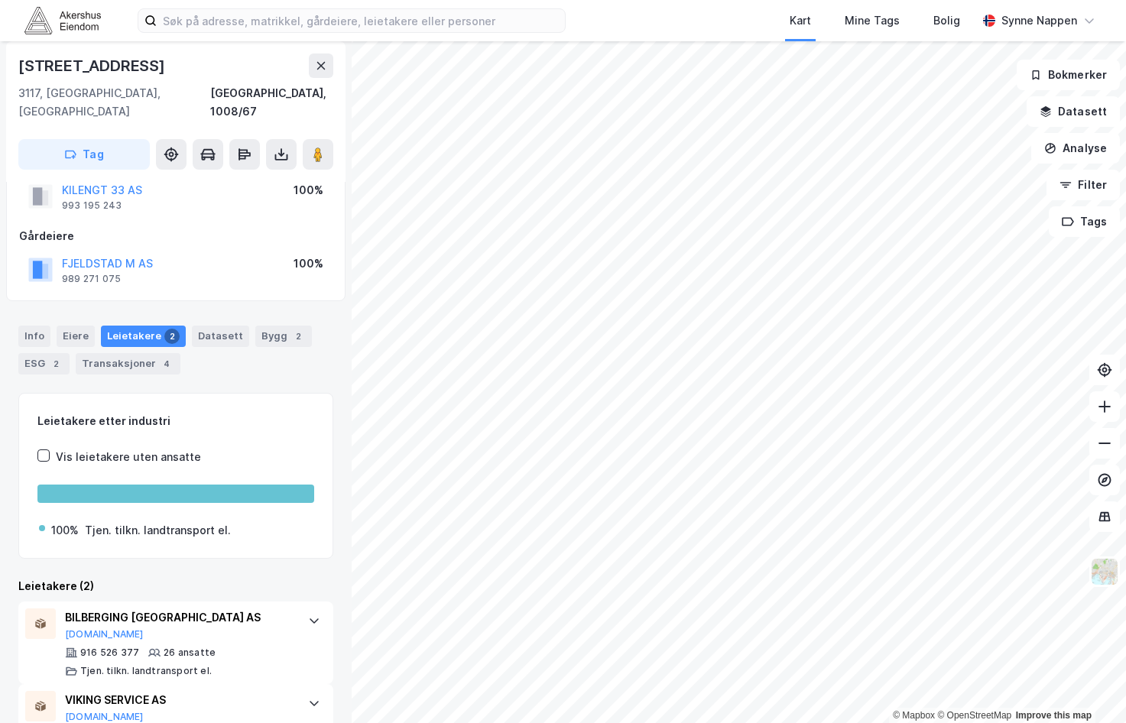
scroll to position [91, 0]
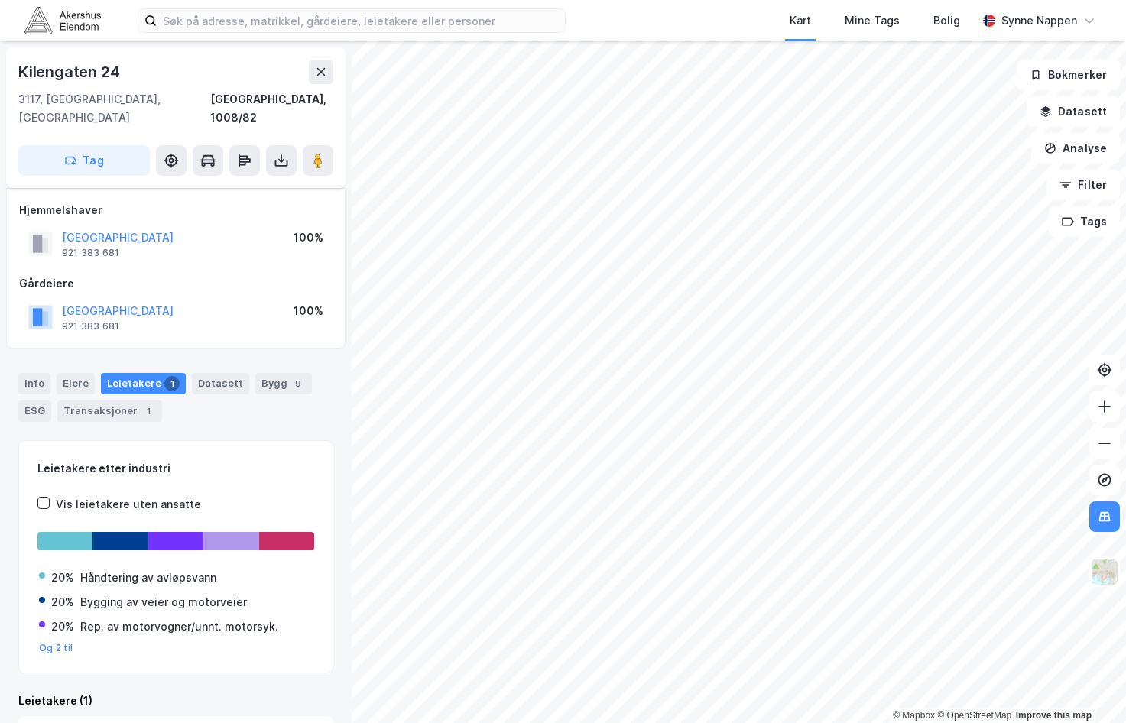
scroll to position [112, 0]
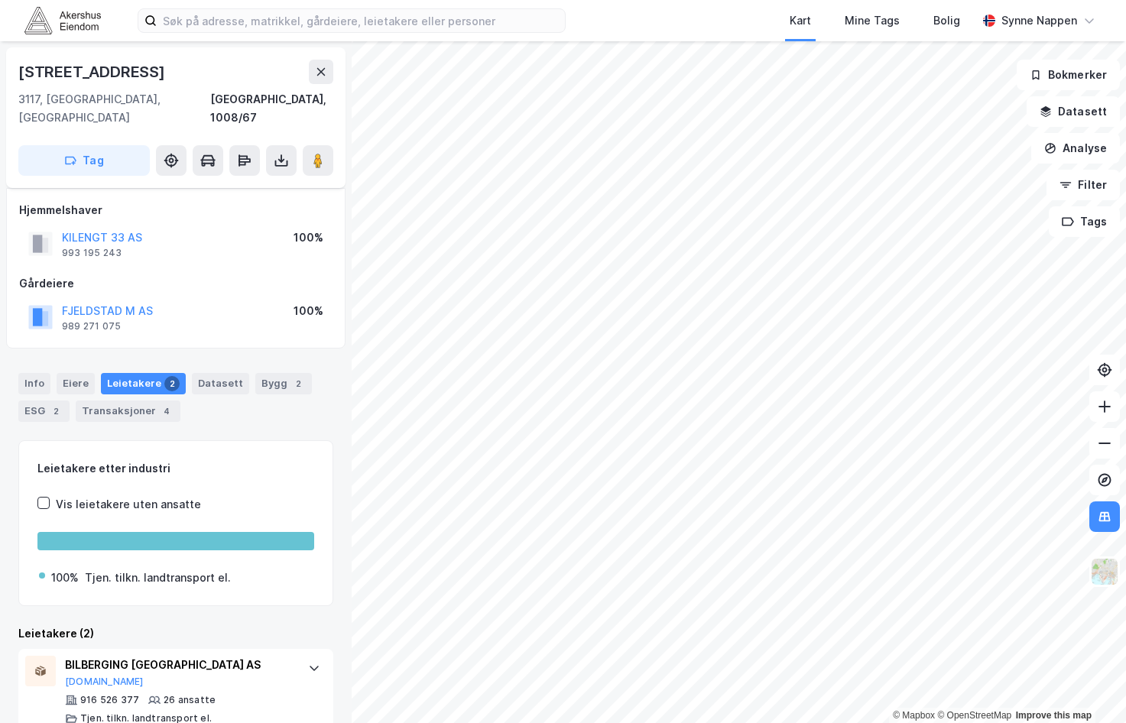
scroll to position [91, 0]
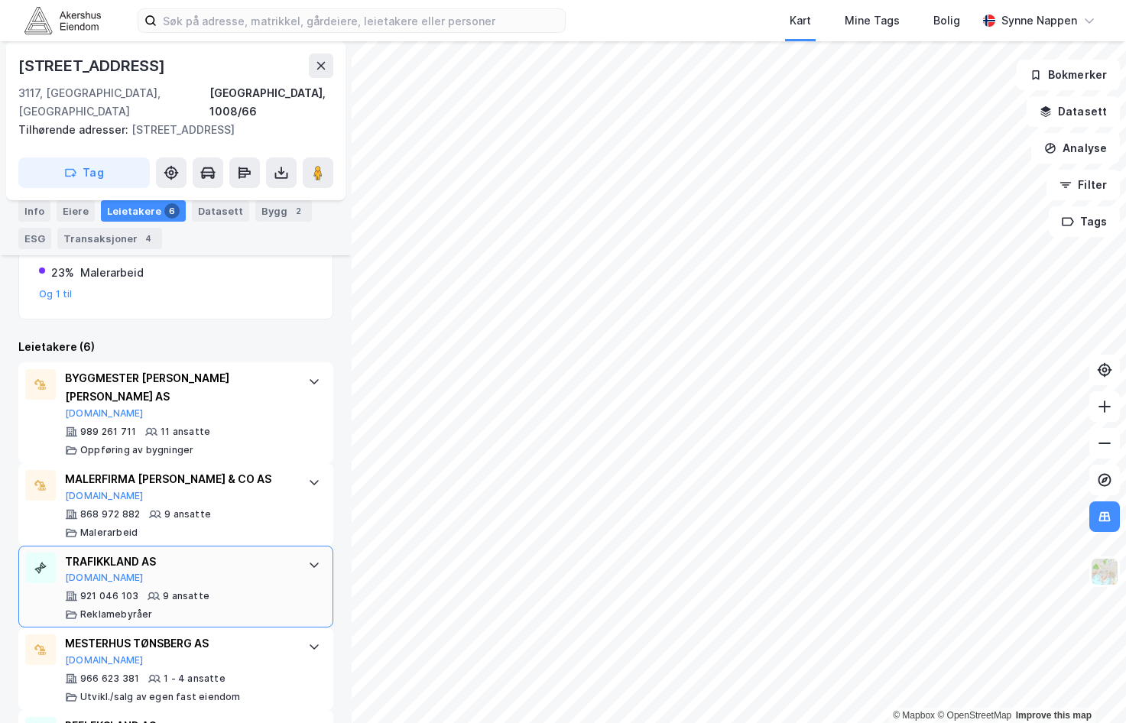
scroll to position [629, 0]
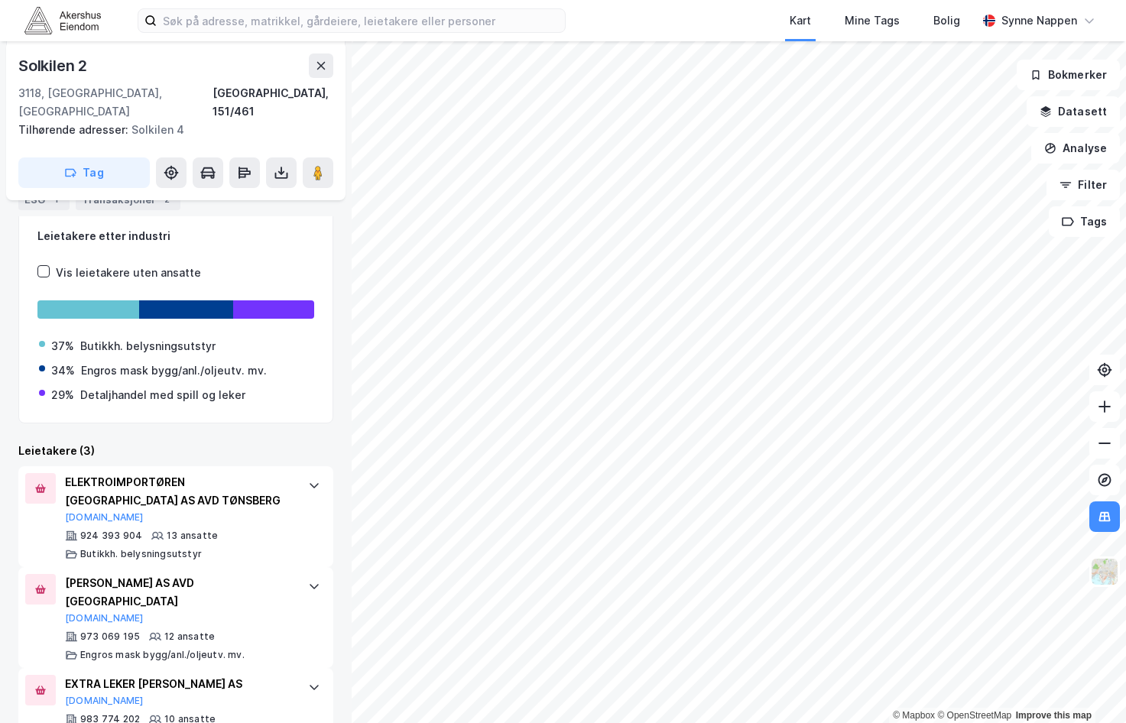
scroll to position [259, 0]
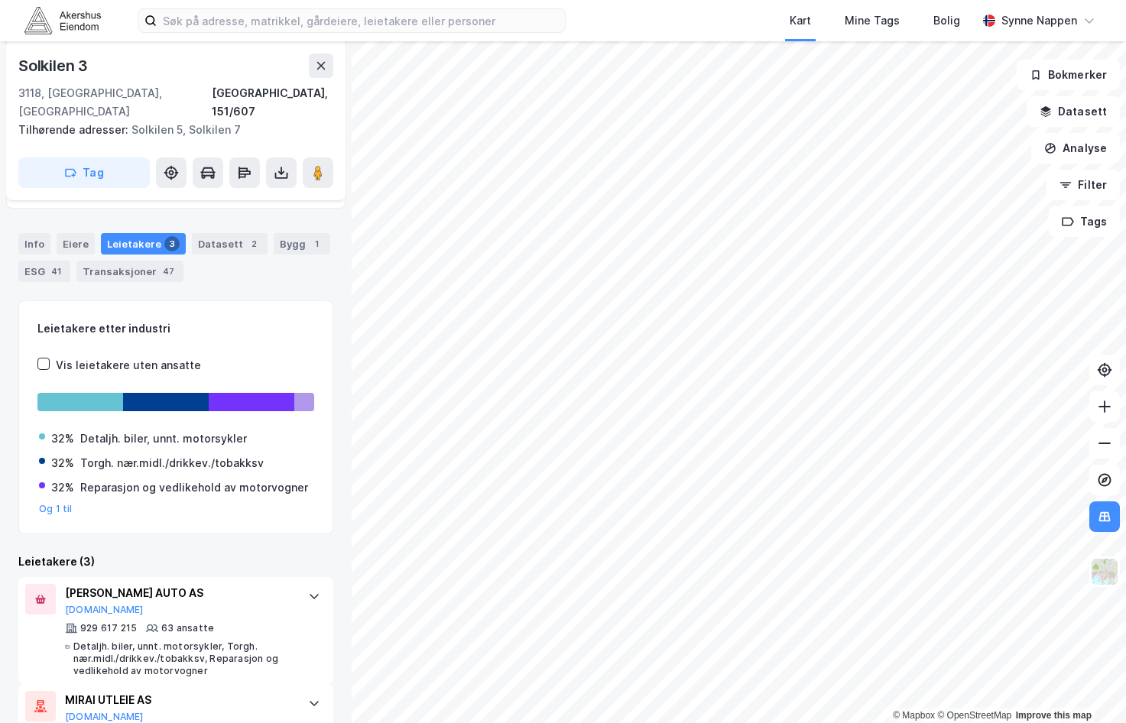
scroll to position [388, 0]
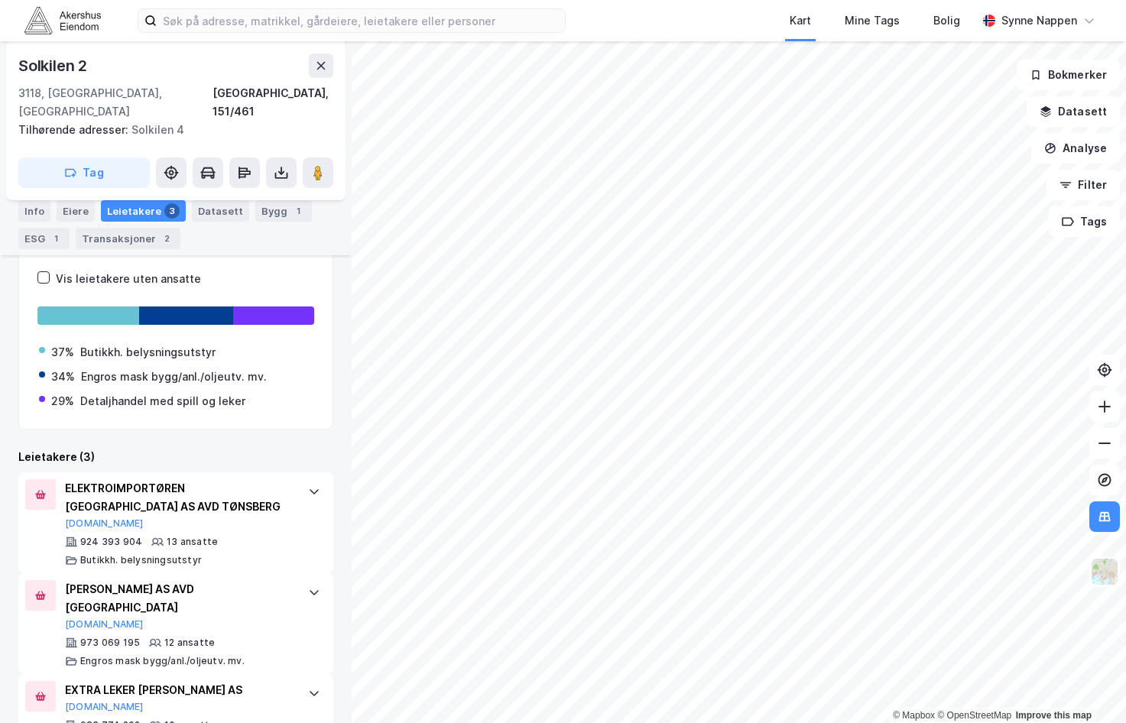
scroll to position [259, 0]
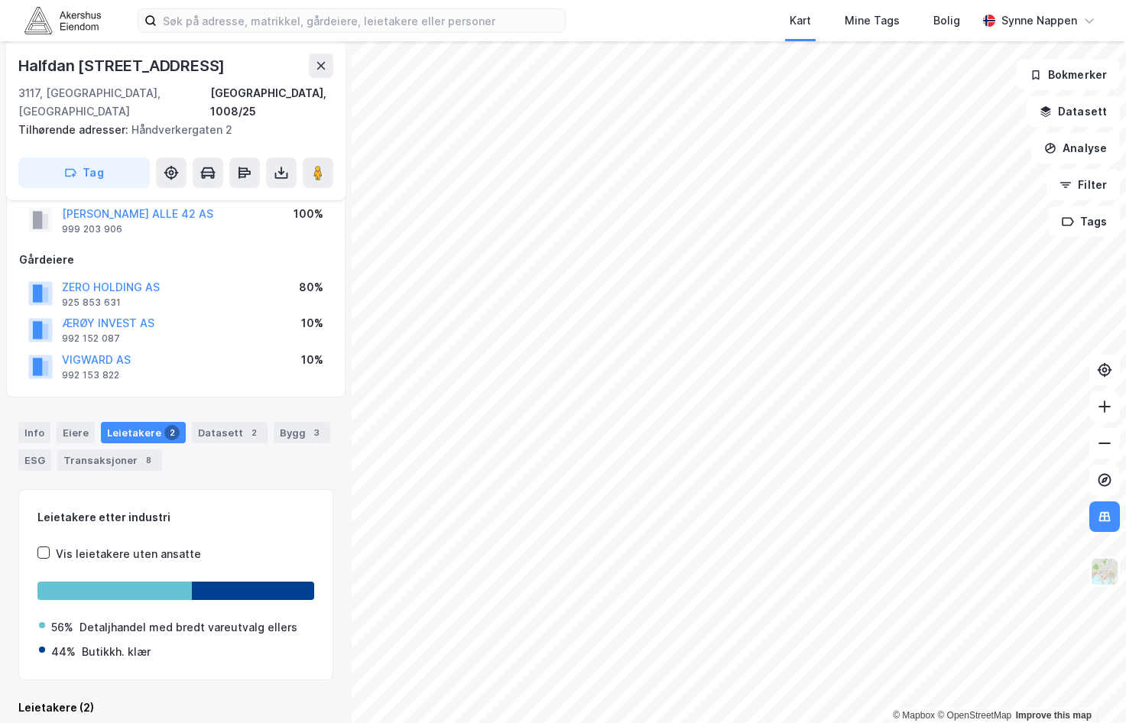
scroll to position [207, 0]
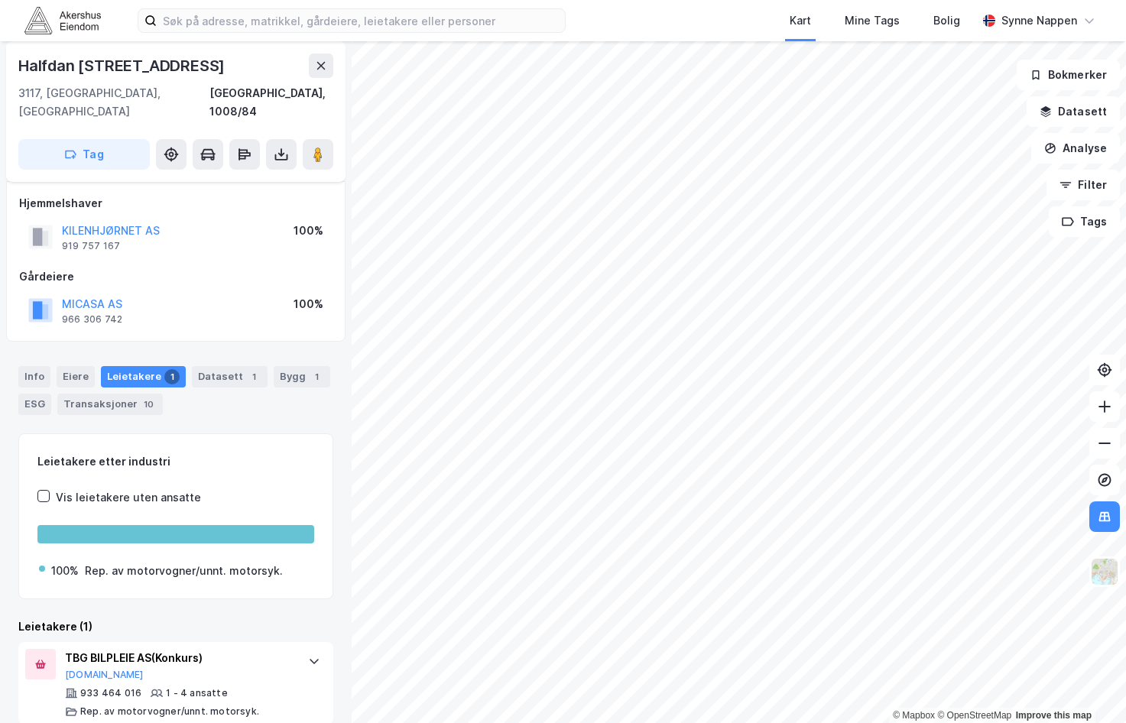
scroll to position [8, 0]
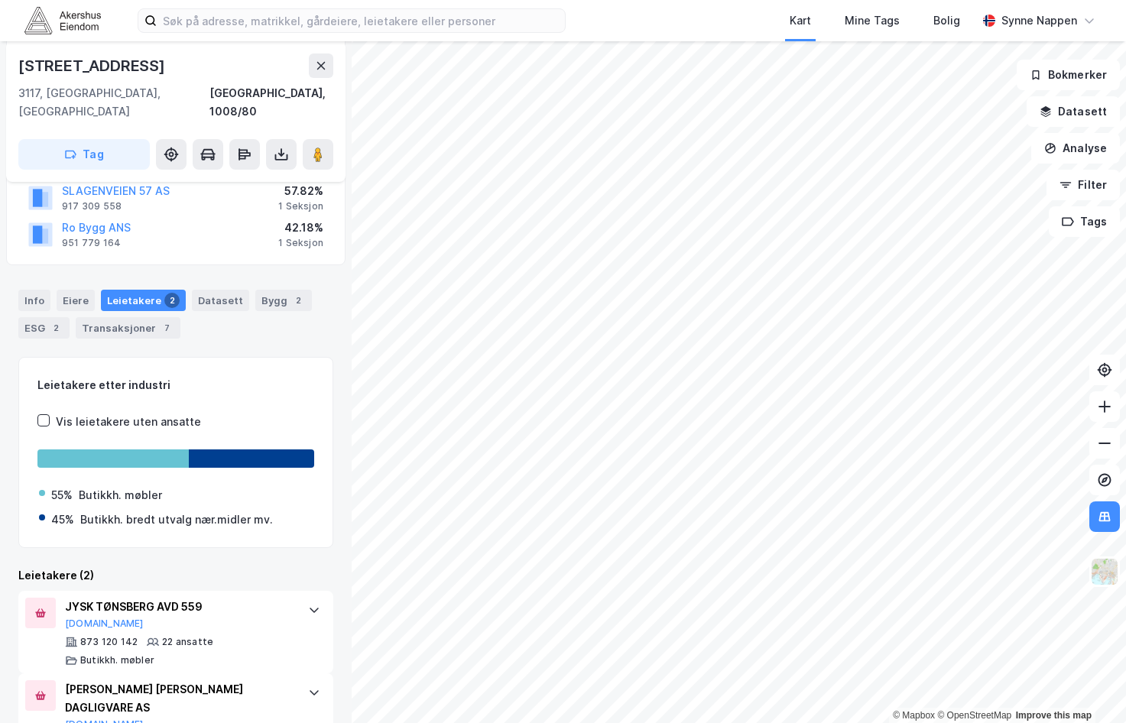
scroll to position [262, 0]
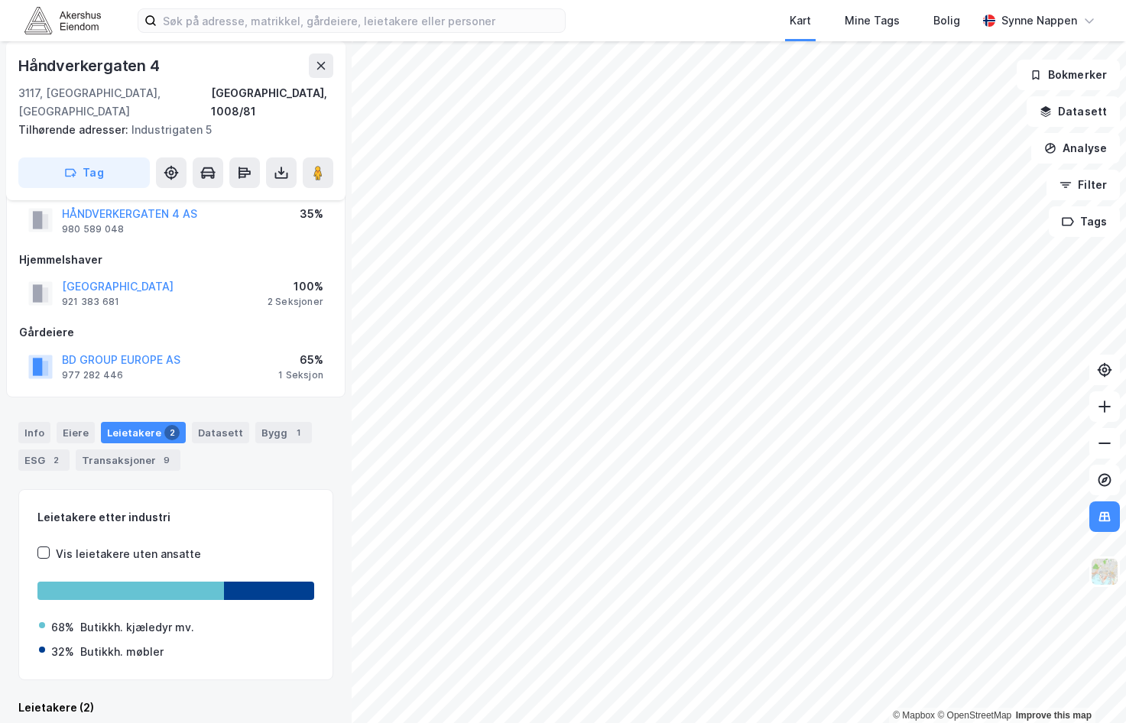
scroll to position [244, 0]
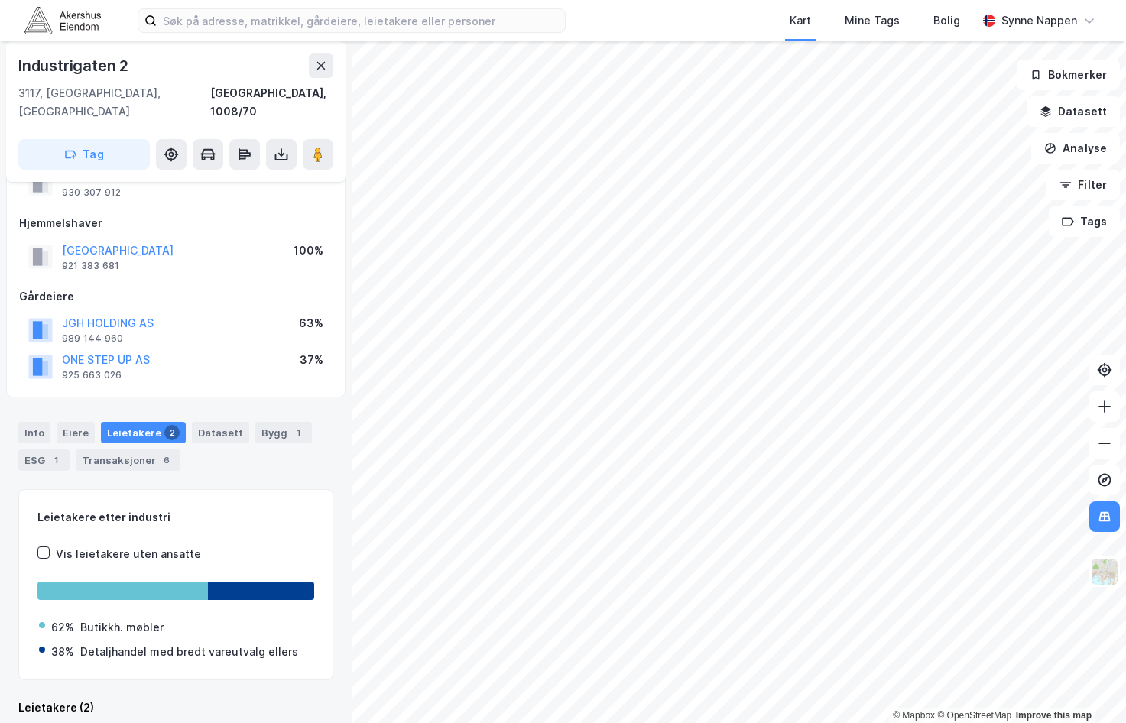
scroll to position [226, 0]
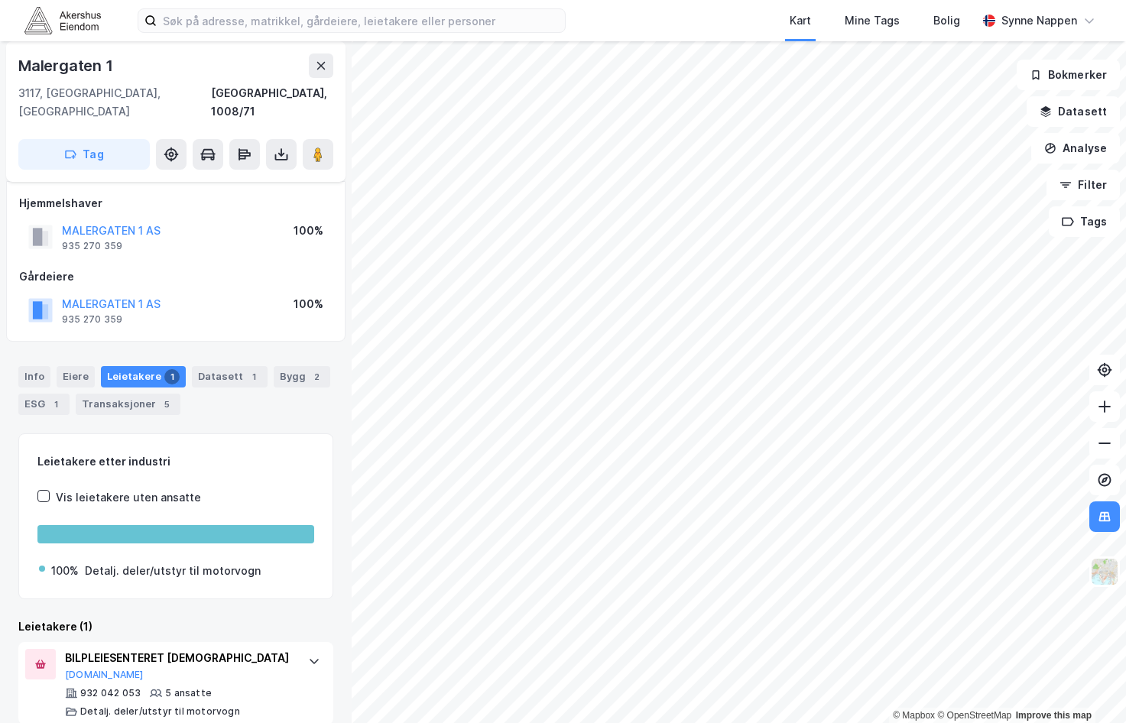
scroll to position [8, 0]
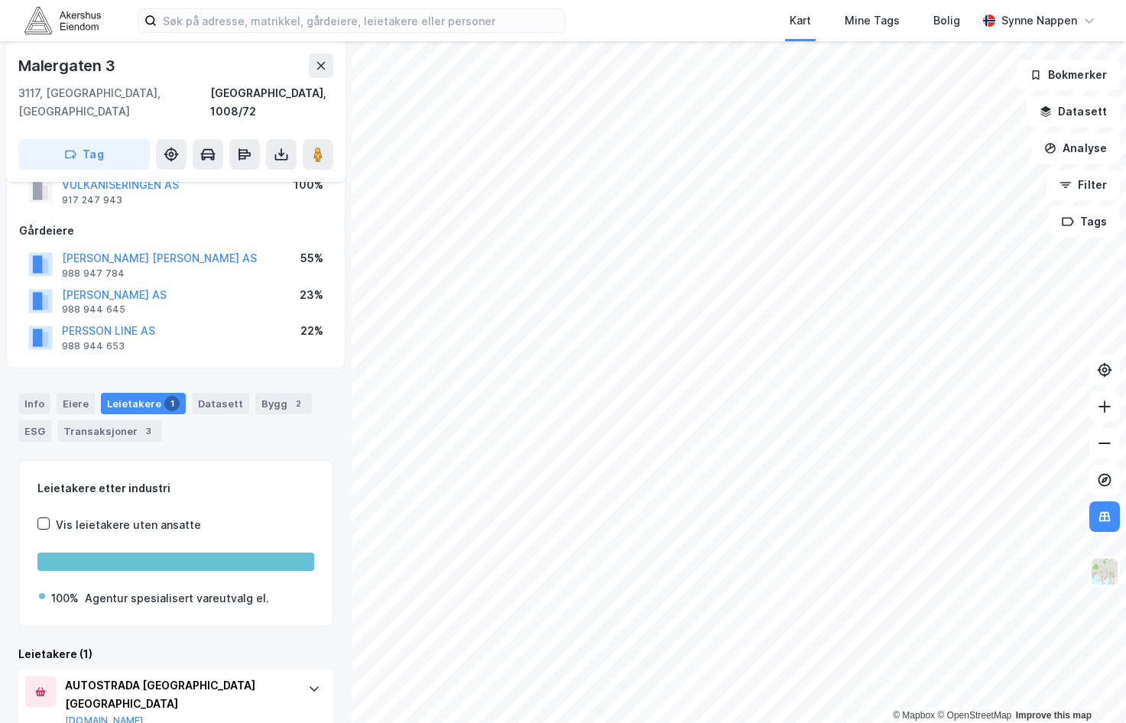
scroll to position [82, 0]
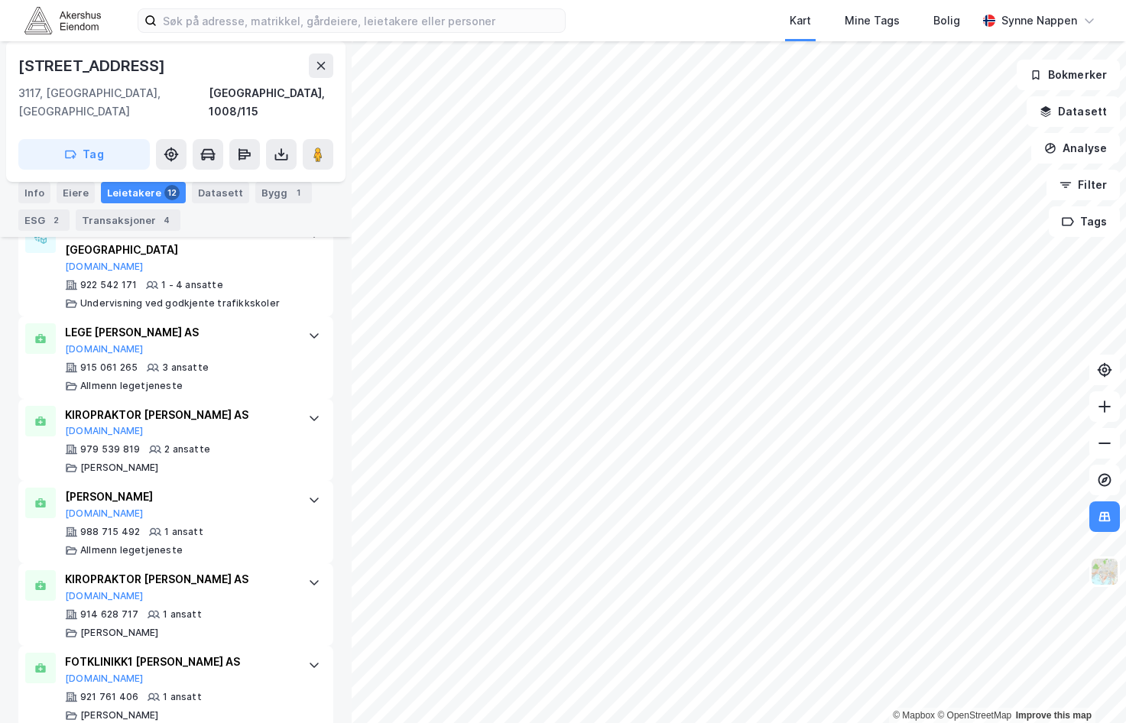
scroll to position [1024, 0]
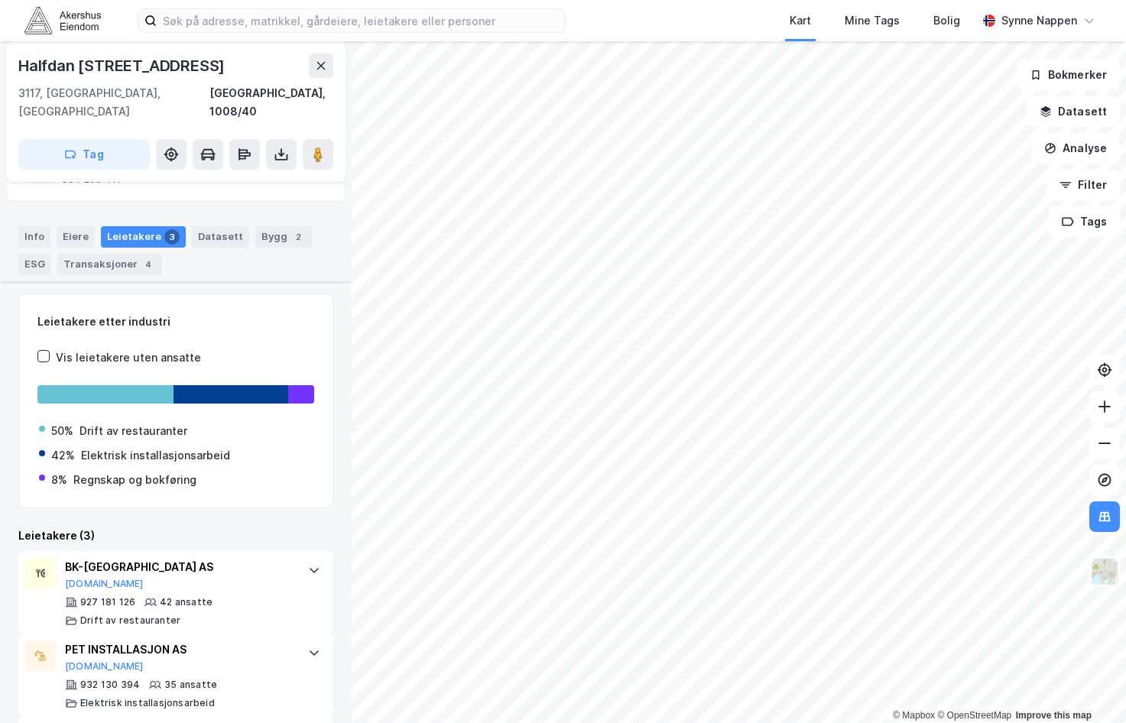
scroll to position [222, 0]
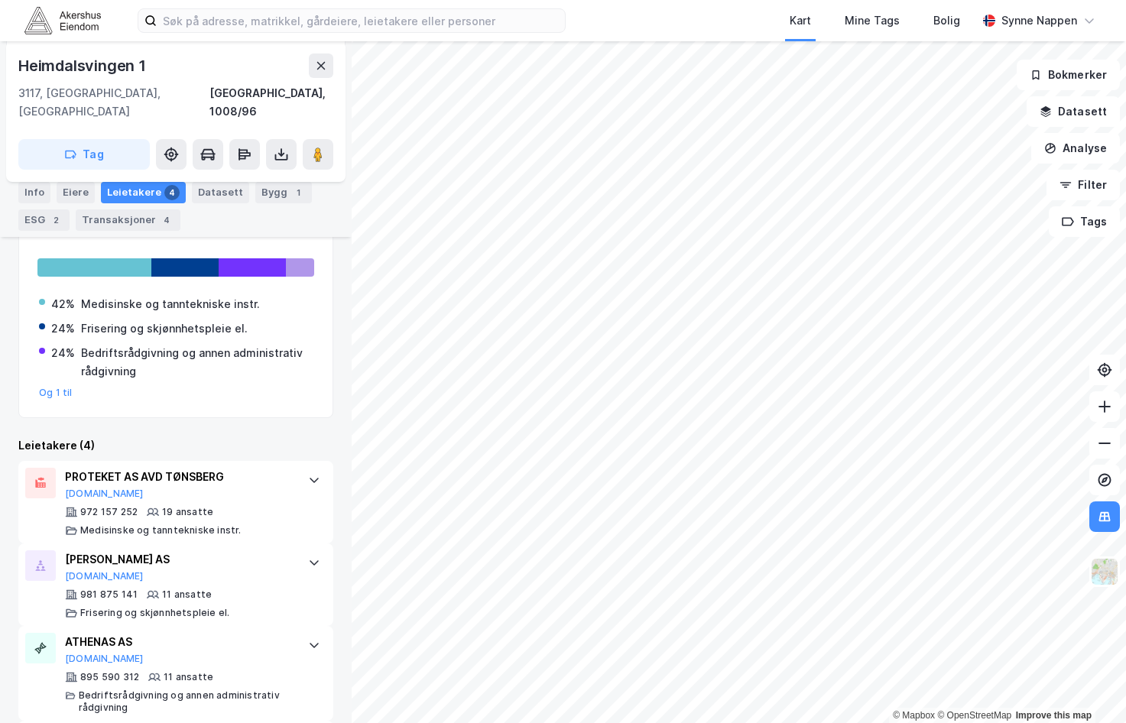
scroll to position [354, 0]
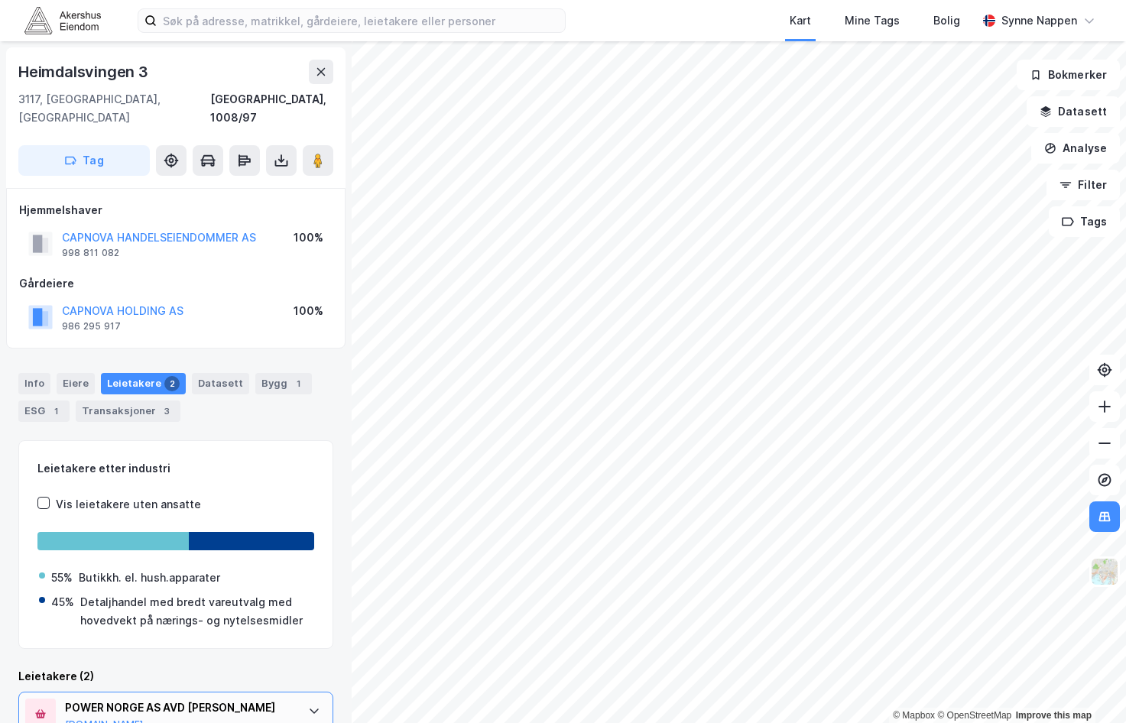
scroll to position [146, 0]
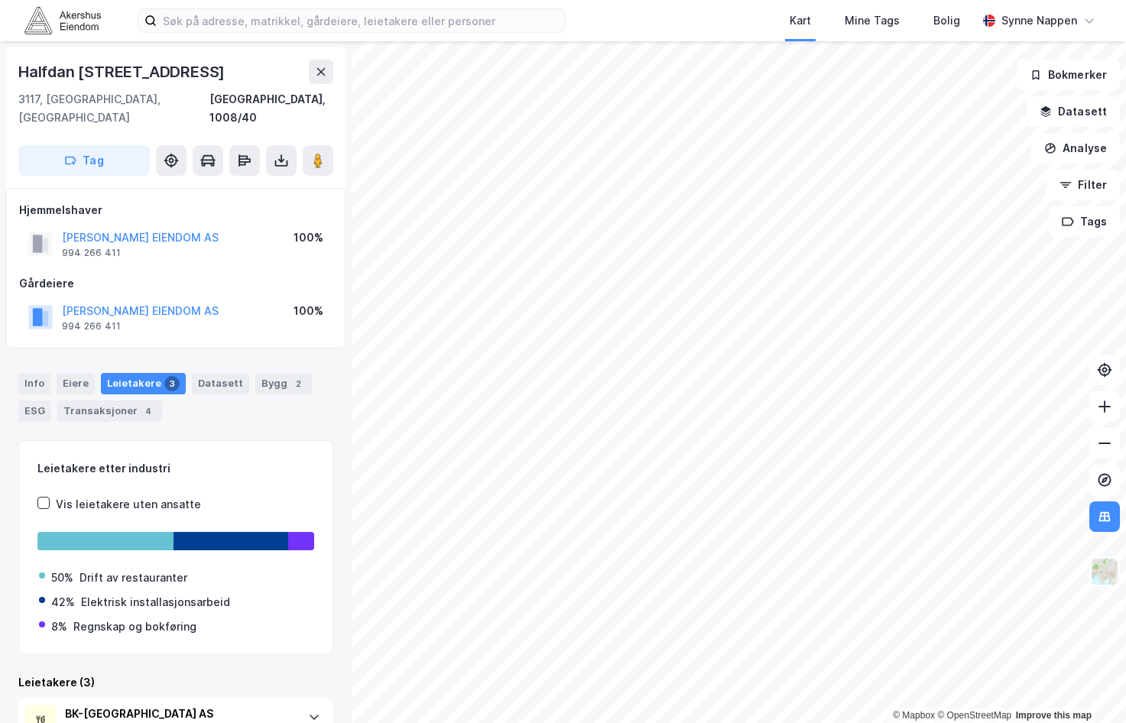
scroll to position [222, 0]
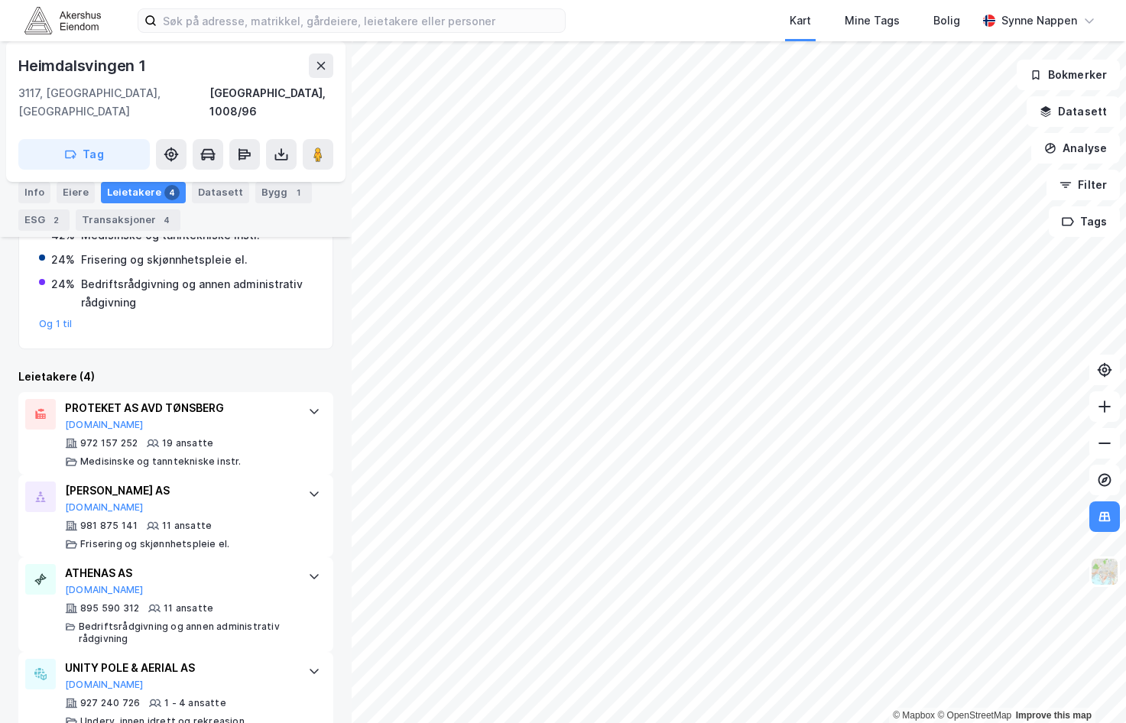
scroll to position [354, 0]
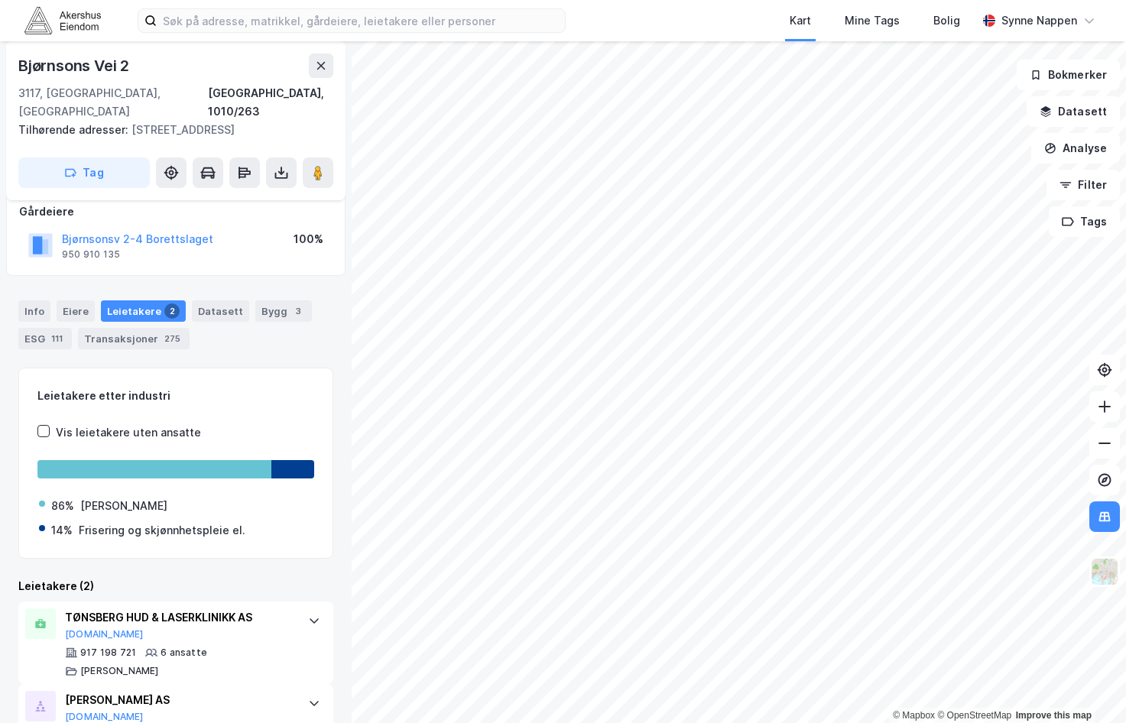
scroll to position [152, 0]
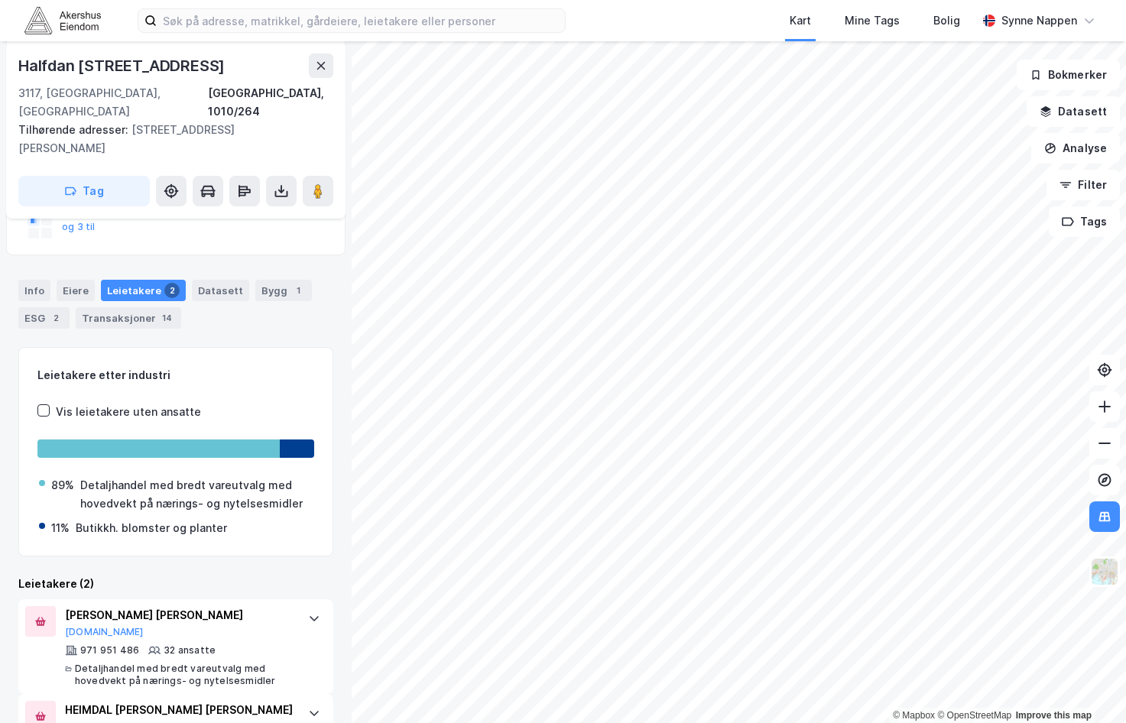
scroll to position [268, 0]
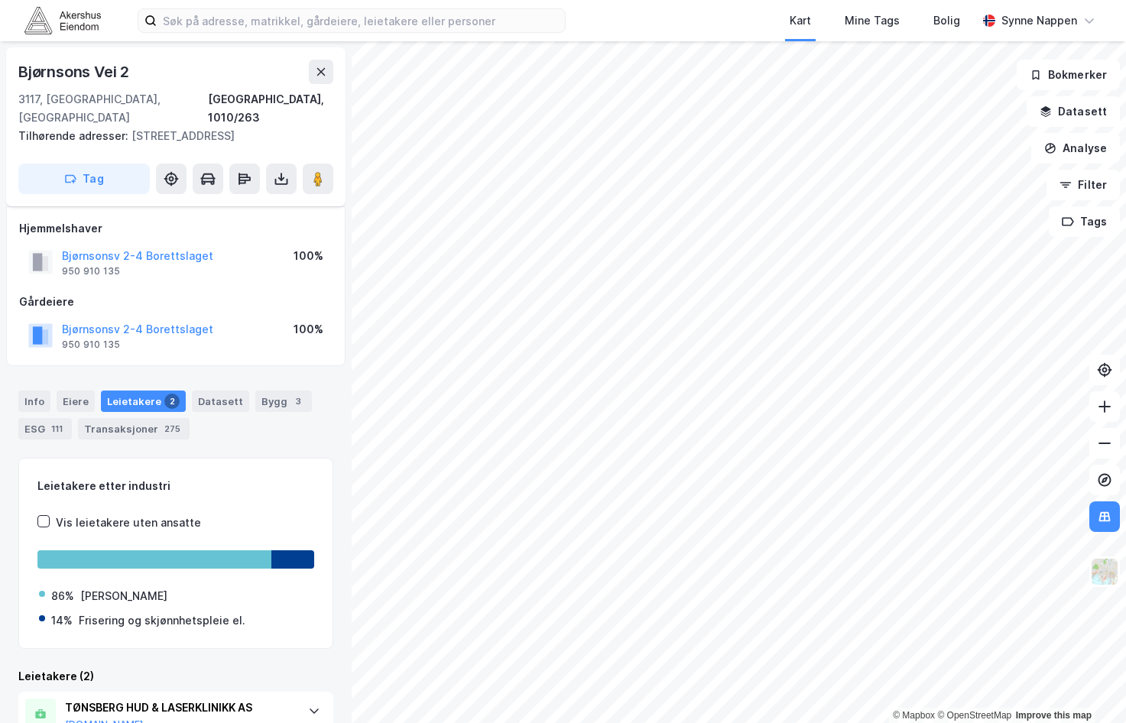
scroll to position [152, 0]
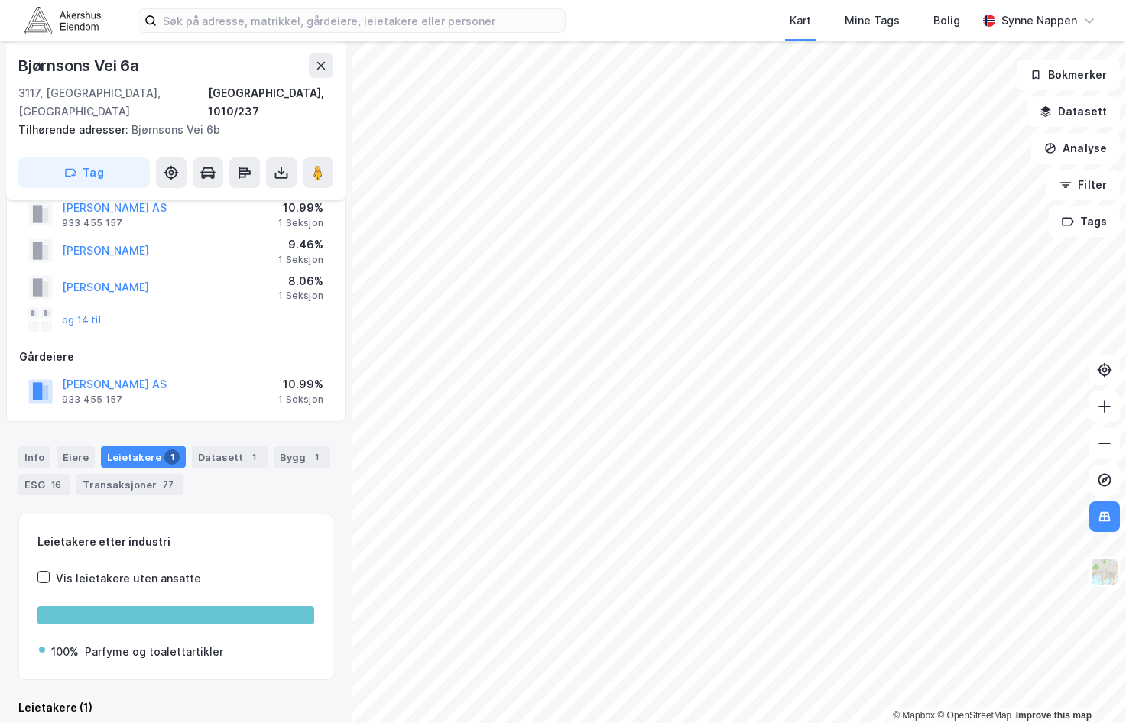
scroll to position [131, 0]
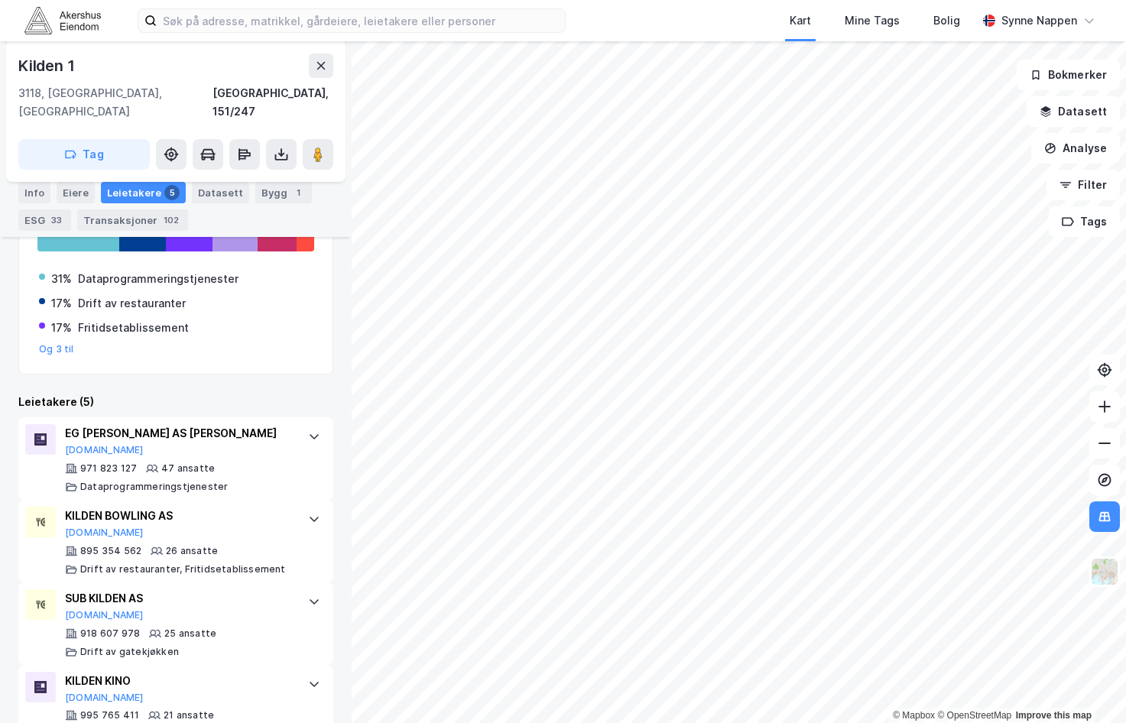
scroll to position [504, 0]
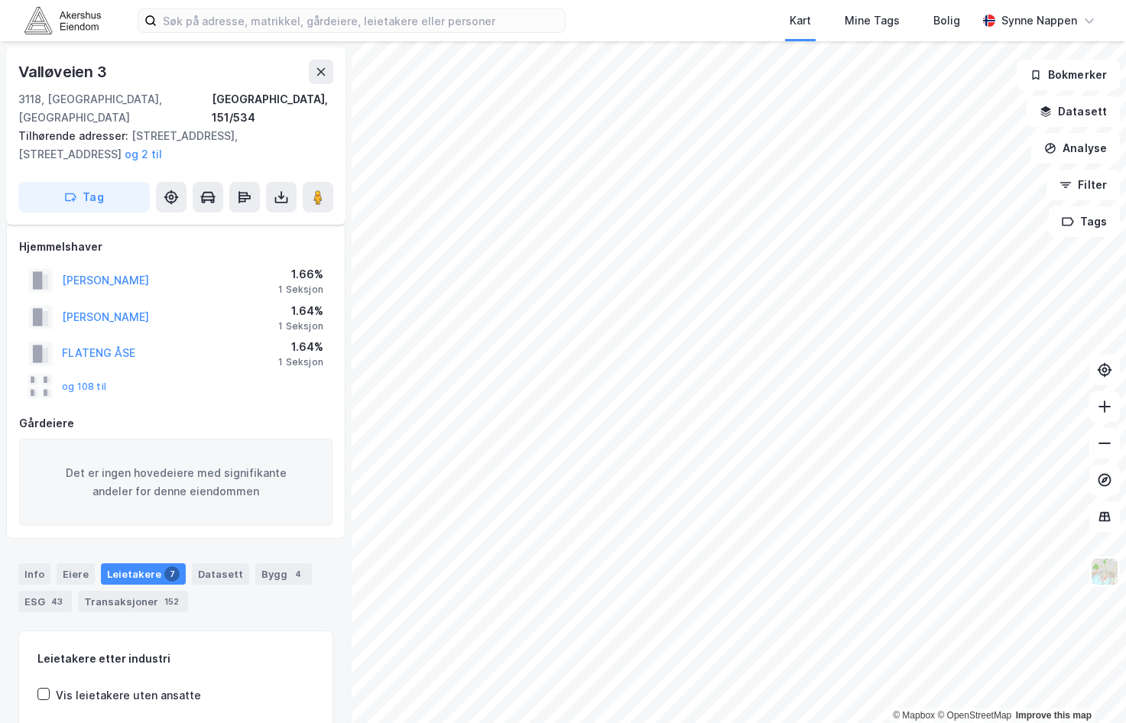
scroll to position [203, 0]
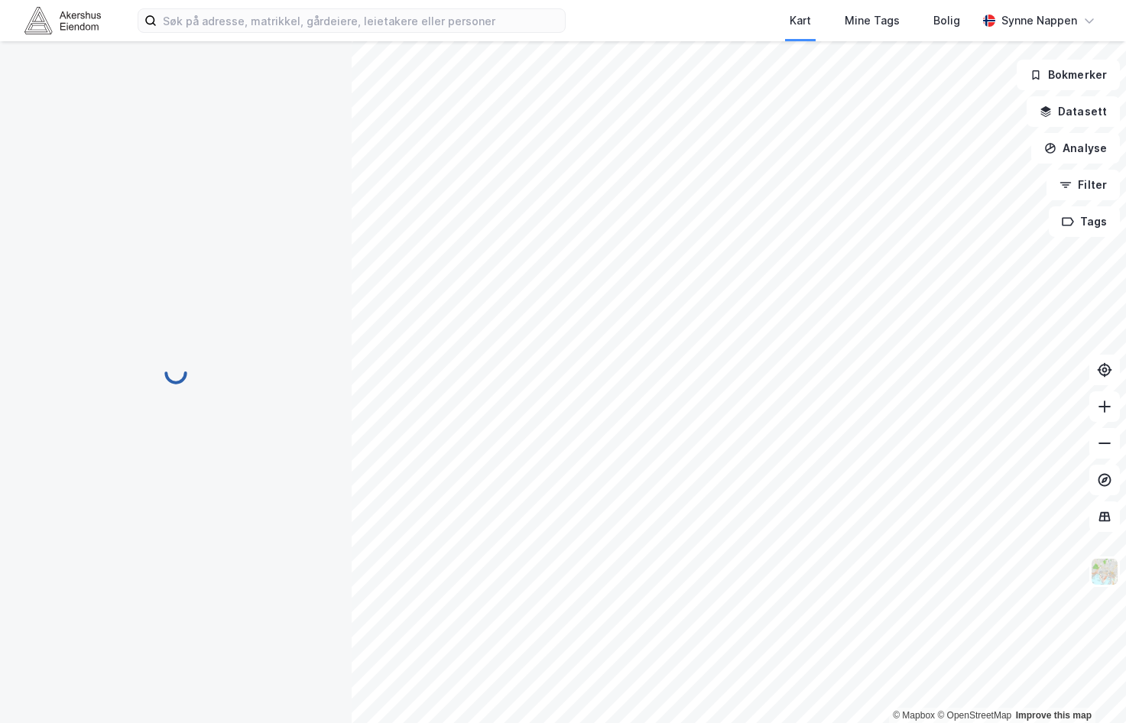
click at [889, 722] on div "© Mapbox © OpenStreetMap Improve this map" at bounding box center [563, 382] width 1126 height 682
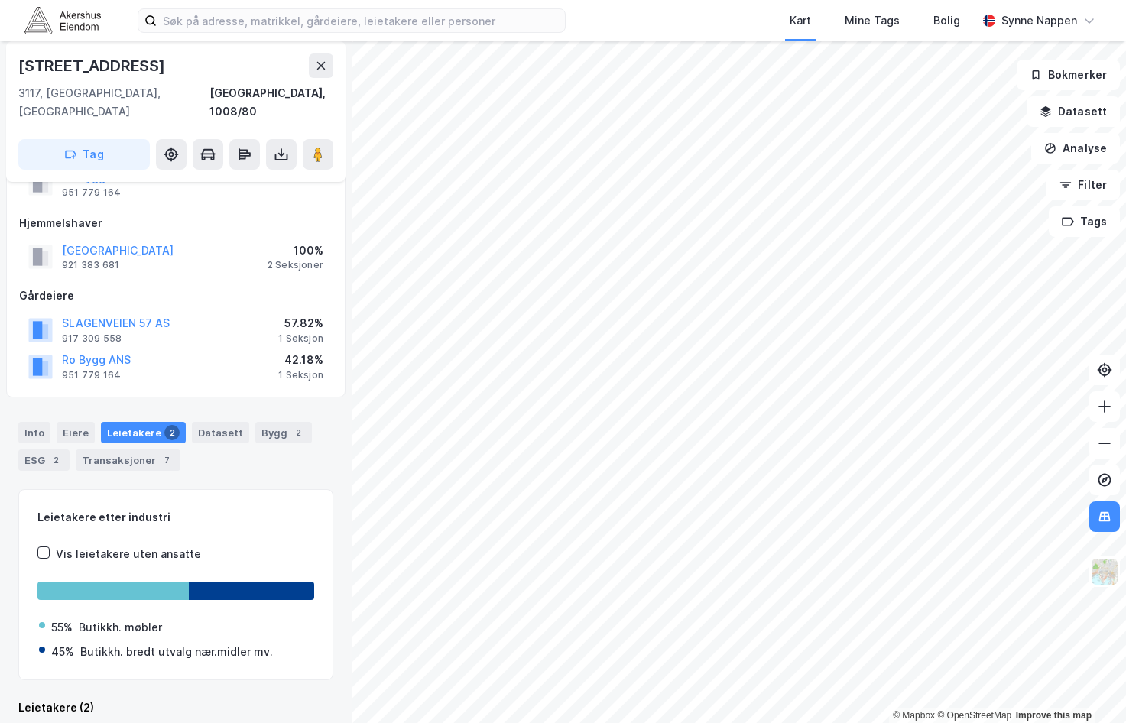
scroll to position [262, 0]
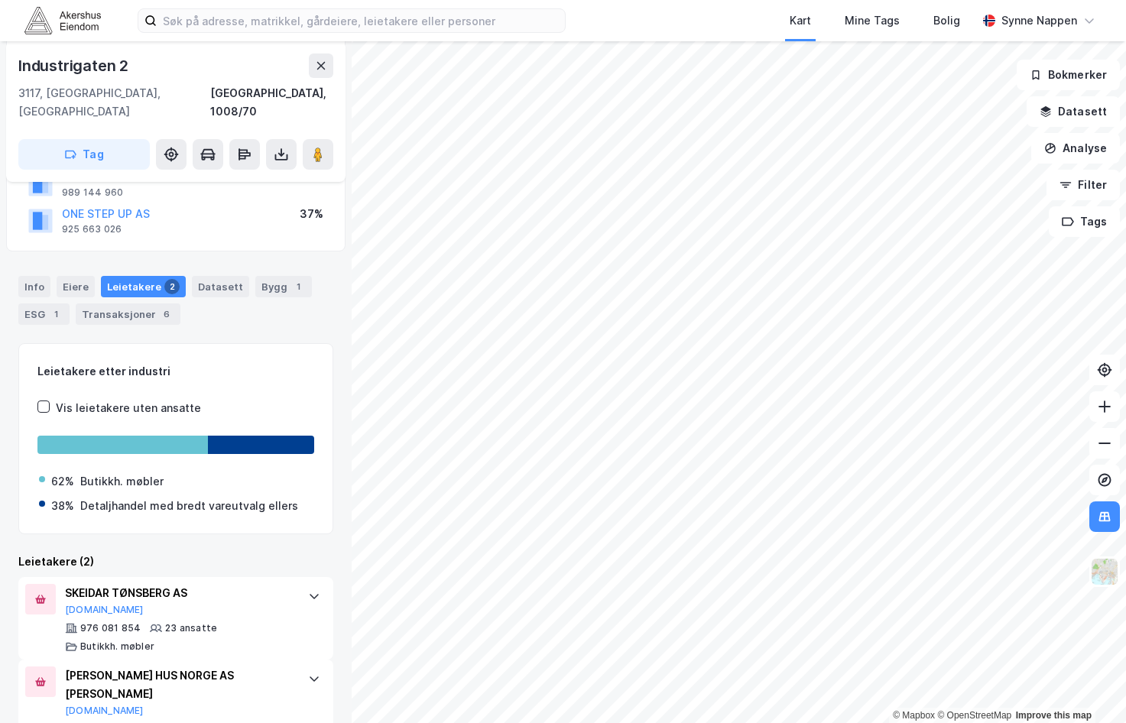
scroll to position [226, 0]
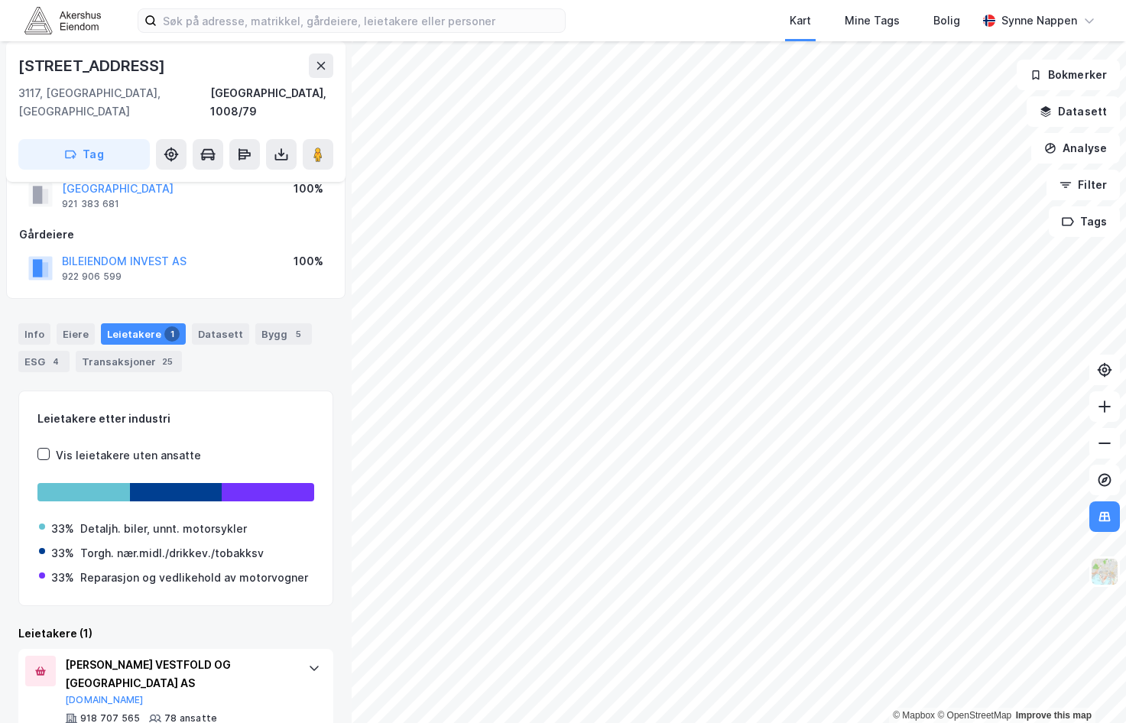
scroll to position [174, 0]
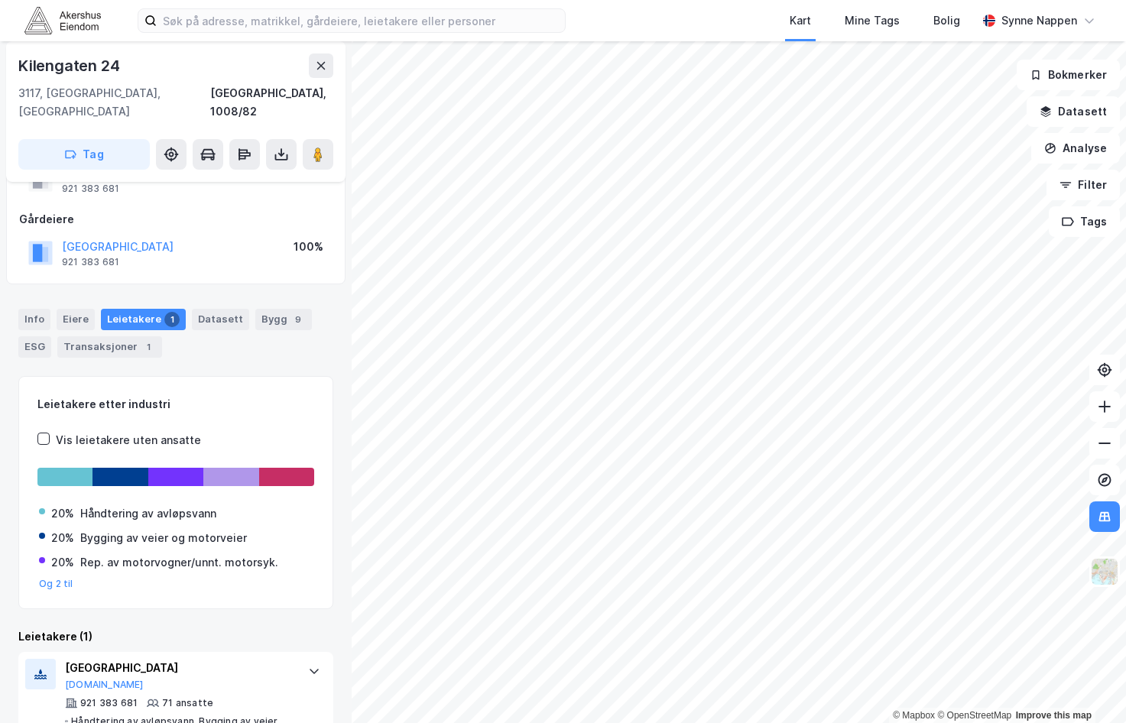
scroll to position [112, 0]
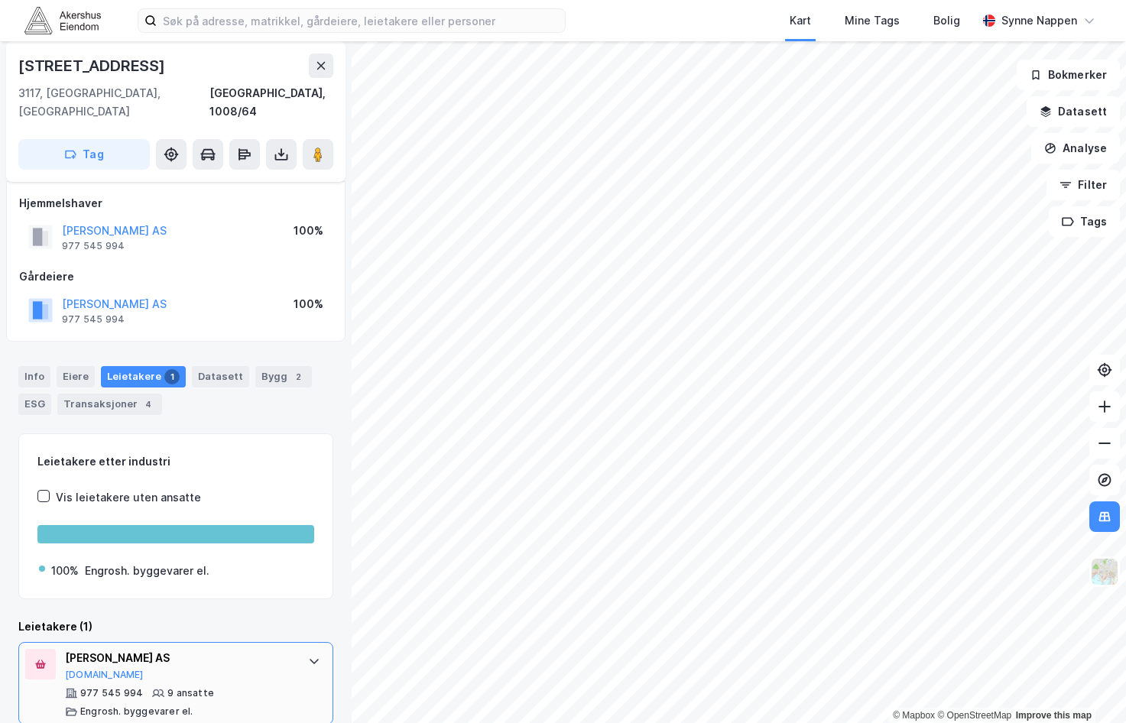
scroll to position [8, 0]
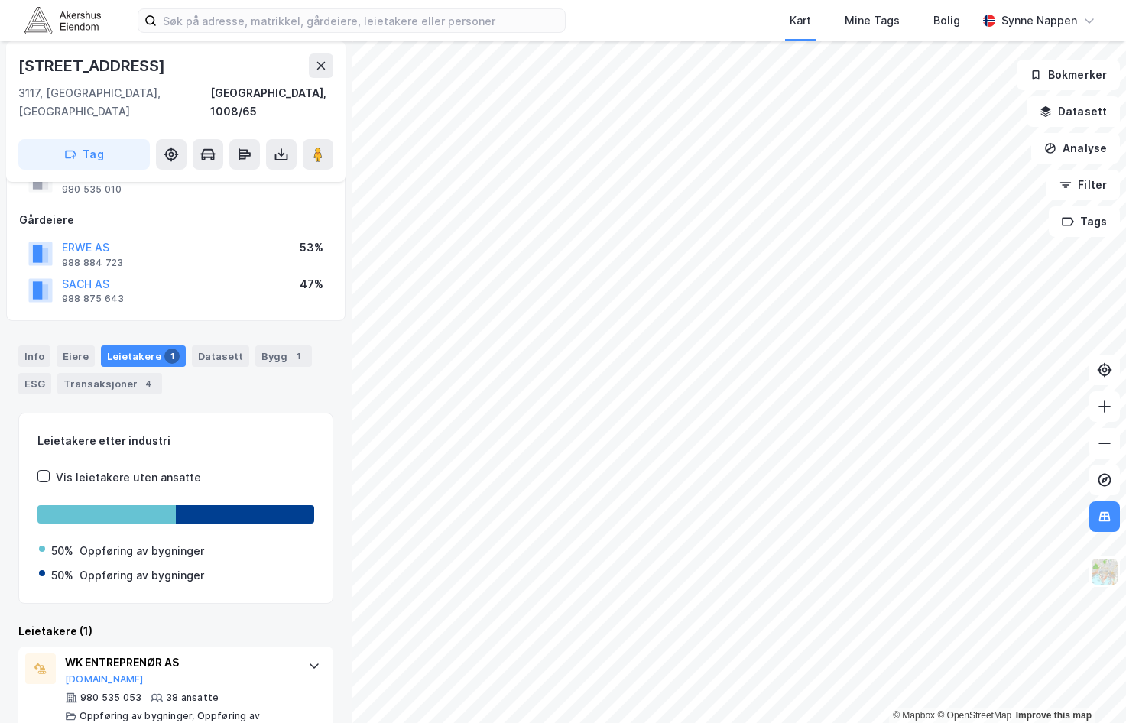
scroll to position [82, 0]
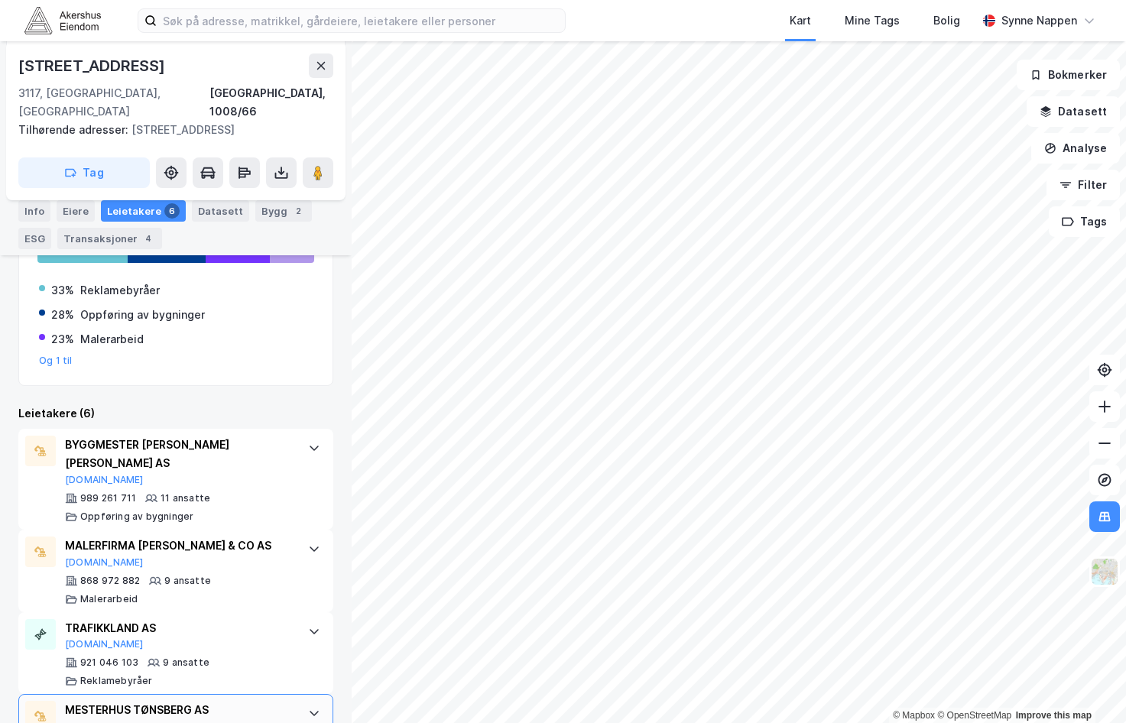
scroll to position [400, 0]
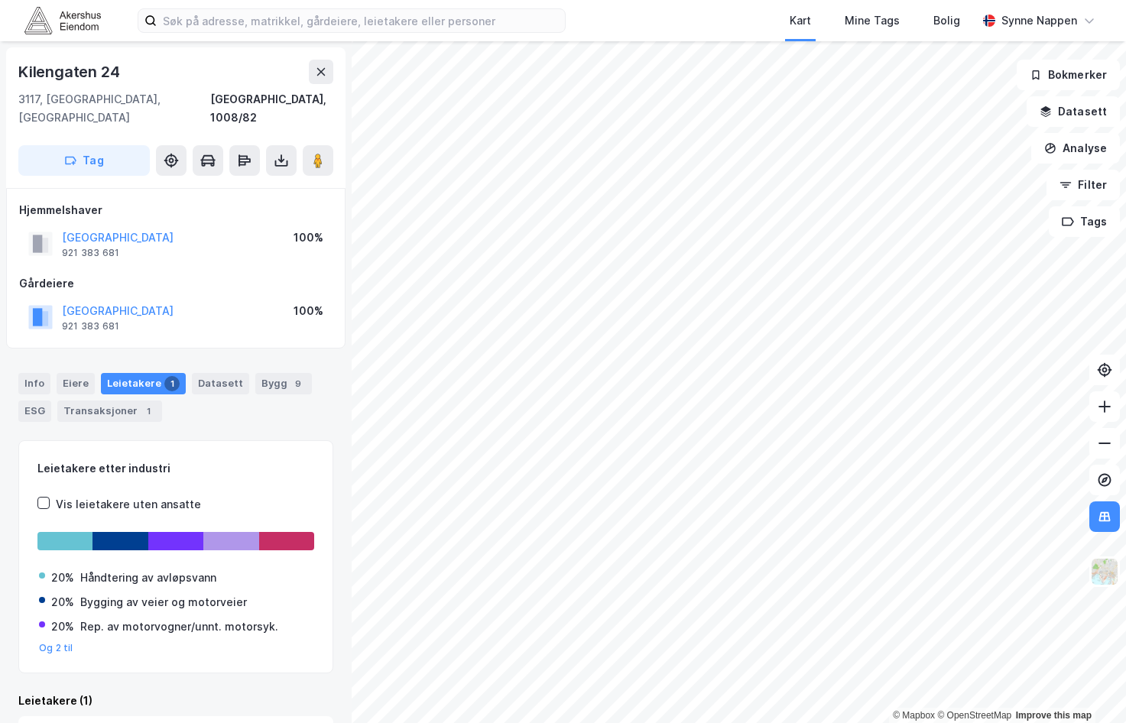
scroll to position [112, 0]
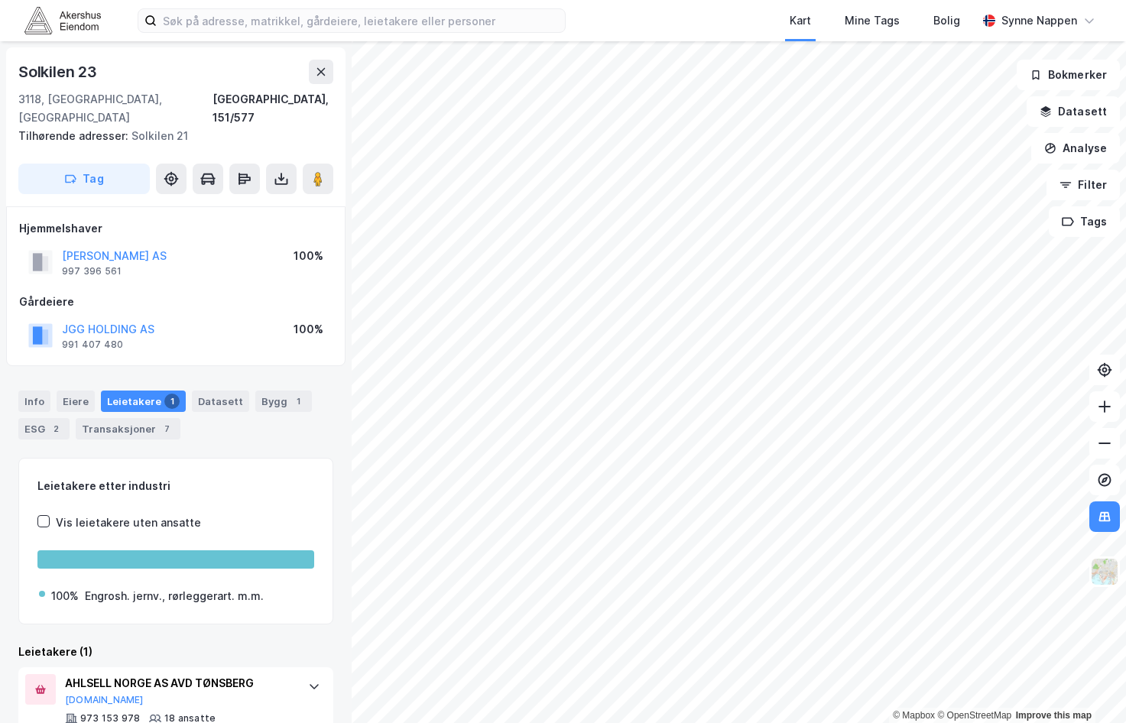
scroll to position [27, 0]
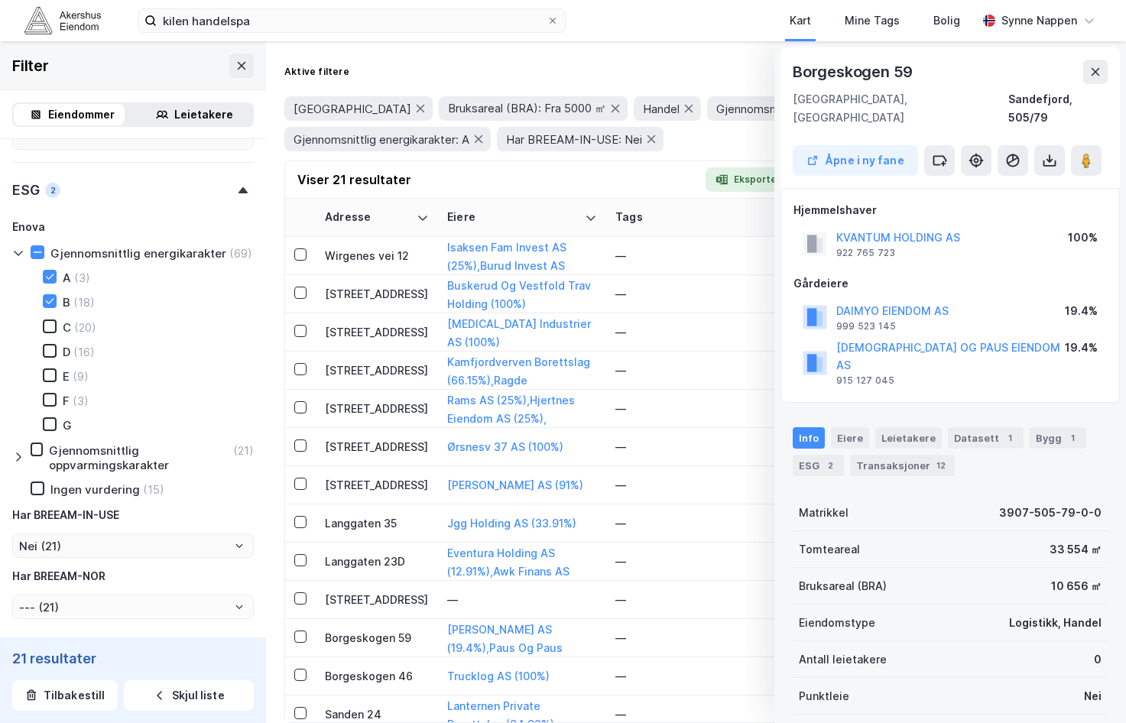
scroll to position [329, 0]
